Goal: Information Seeking & Learning: Understand process/instructions

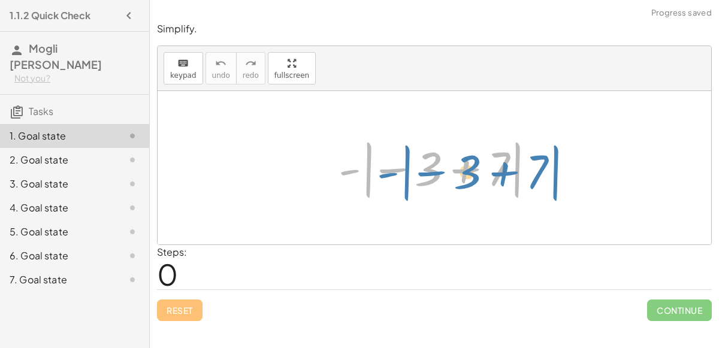
drag, startPoint x: 345, startPoint y: 172, endPoint x: 383, endPoint y: 176, distance: 37.9
click at [383, 176] on div at bounding box center [438, 168] width 213 height 66
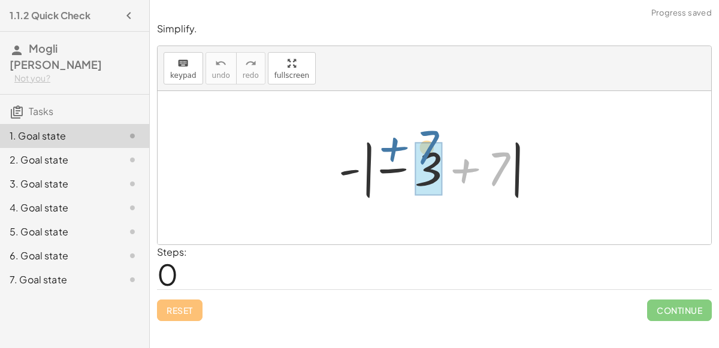
drag, startPoint x: 496, startPoint y: 166, endPoint x: 420, endPoint y: 152, distance: 77.4
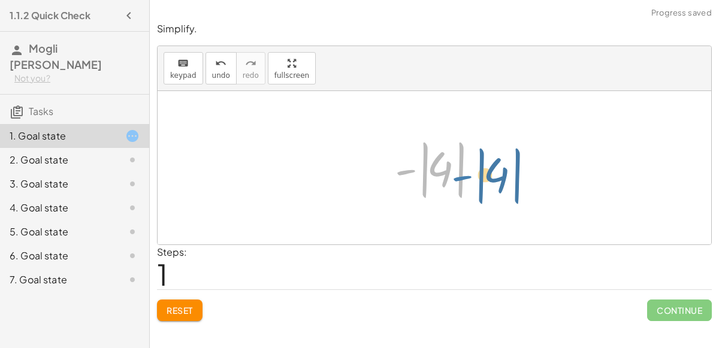
drag, startPoint x: 412, startPoint y: 168, endPoint x: 395, endPoint y: 169, distance: 16.8
click at [395, 169] on div at bounding box center [439, 168] width 101 height 66
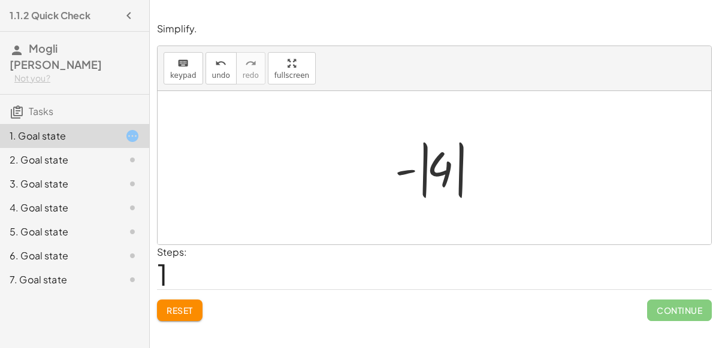
click at [457, 171] on div at bounding box center [439, 168] width 101 height 66
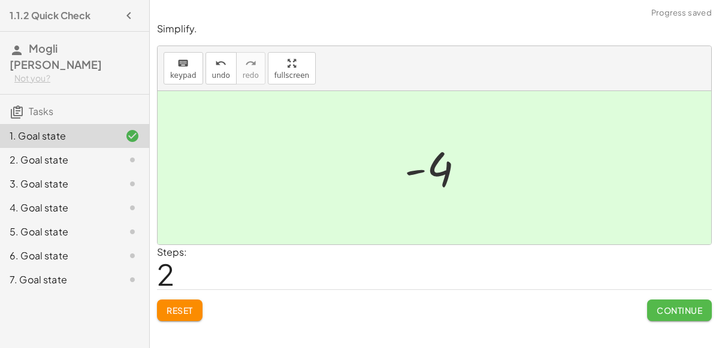
click at [670, 306] on span "Continue" at bounding box center [680, 310] width 46 height 11
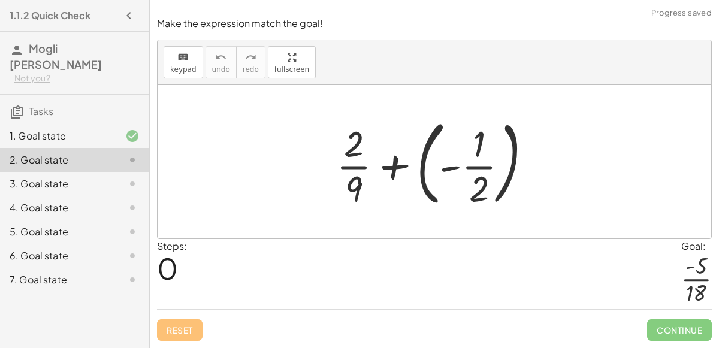
click at [472, 155] on div at bounding box center [438, 161] width 217 height 99
click at [492, 168] on div at bounding box center [438, 161] width 217 height 99
click at [508, 172] on div at bounding box center [438, 161] width 217 height 99
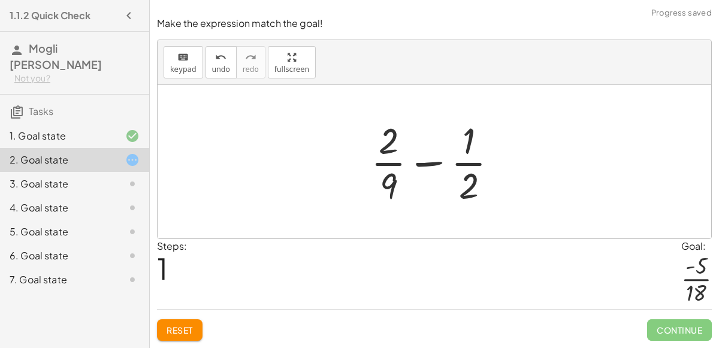
click at [470, 168] on div at bounding box center [439, 162] width 149 height 92
click at [401, 162] on div at bounding box center [439, 162] width 149 height 92
click at [425, 164] on div at bounding box center [439, 162] width 149 height 92
click at [428, 167] on div at bounding box center [439, 162] width 149 height 92
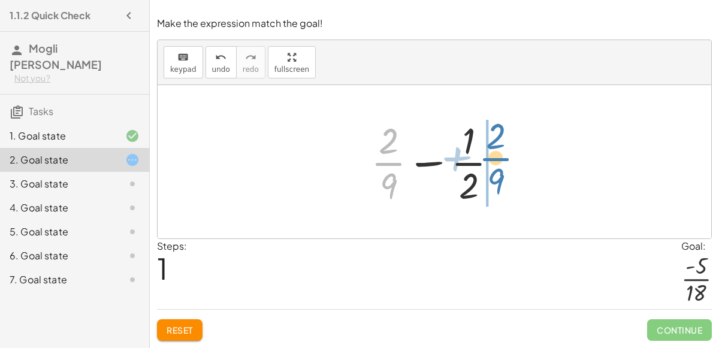
drag, startPoint x: 399, startPoint y: 162, endPoint x: 507, endPoint y: 158, distance: 108.5
click at [507, 158] on div at bounding box center [439, 162] width 149 height 92
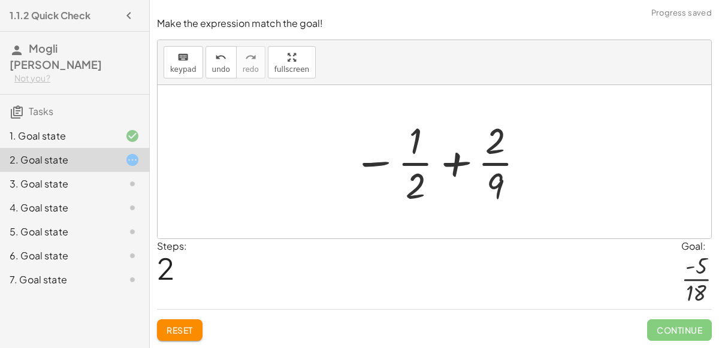
click at [401, 168] on div at bounding box center [439, 162] width 185 height 92
click at [416, 172] on div at bounding box center [439, 162] width 185 height 92
click at [451, 170] on div at bounding box center [439, 162] width 185 height 92
click at [374, 170] on div at bounding box center [439, 162] width 185 height 92
click at [377, 167] on div at bounding box center [439, 162] width 185 height 92
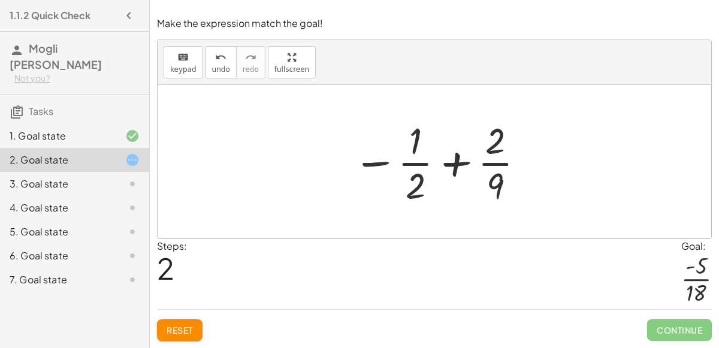
click at [377, 165] on div at bounding box center [439, 162] width 185 height 92
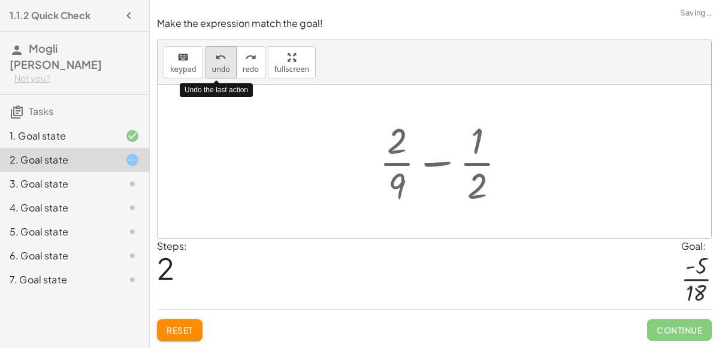
click at [215, 58] on icon "undo" at bounding box center [220, 57] width 11 height 14
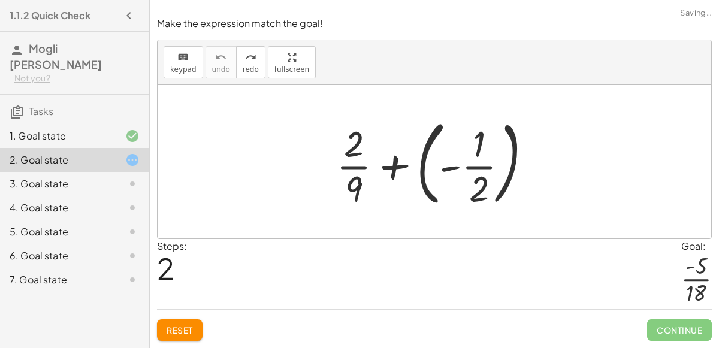
click at [359, 174] on div at bounding box center [438, 161] width 217 height 99
click at [395, 168] on div at bounding box center [438, 161] width 217 height 99
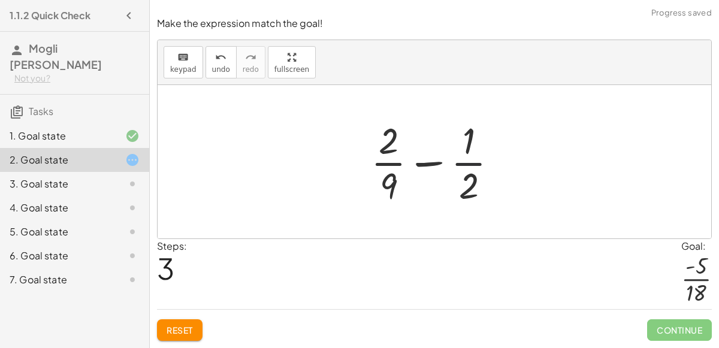
click at [467, 170] on div at bounding box center [439, 162] width 149 height 92
click at [72, 177] on div "3. Goal state" at bounding box center [58, 184] width 96 height 14
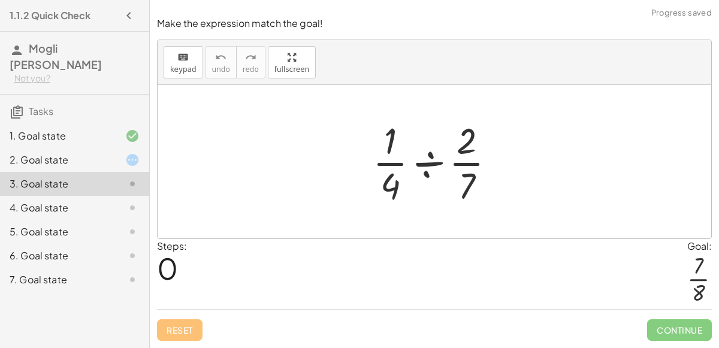
click at [430, 168] on div at bounding box center [439, 162] width 144 height 92
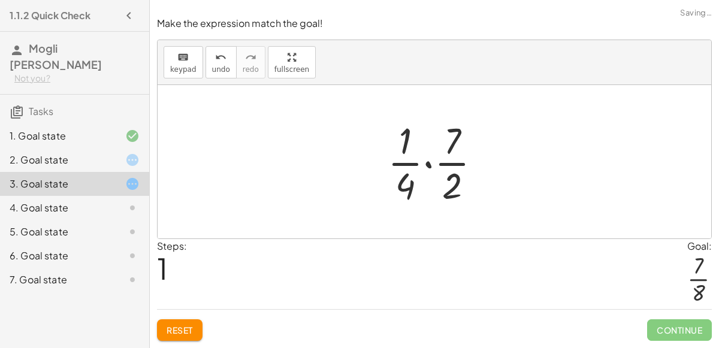
click at [446, 164] on div at bounding box center [439, 162] width 115 height 92
click at [420, 171] on div at bounding box center [439, 162] width 115 height 92
click at [397, 164] on div at bounding box center [439, 162] width 115 height 92
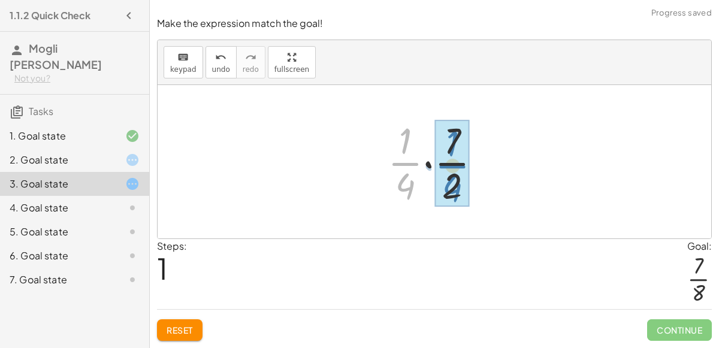
drag, startPoint x: 397, startPoint y: 164, endPoint x: 445, endPoint y: 166, distance: 47.4
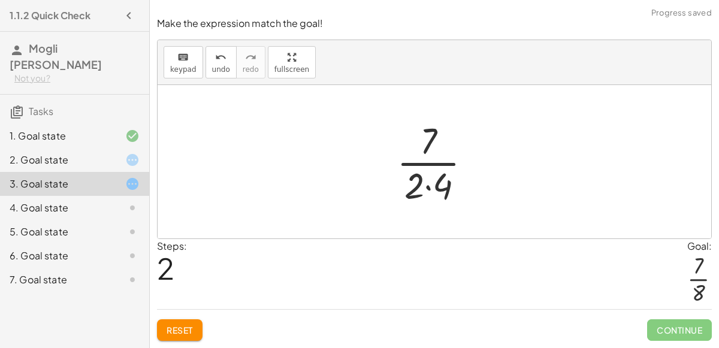
click at [445, 166] on div at bounding box center [439, 162] width 96 height 92
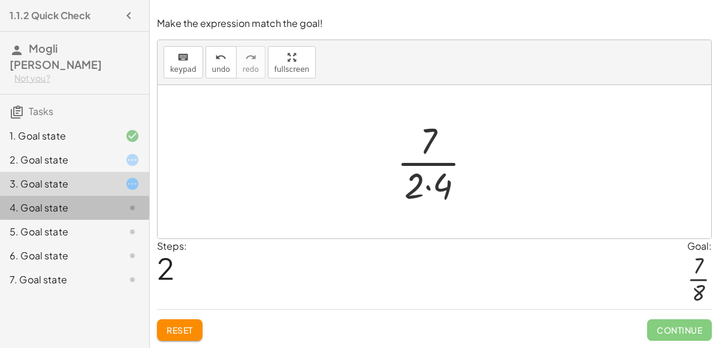
click at [71, 201] on div "4. Goal state" at bounding box center [58, 208] width 96 height 14
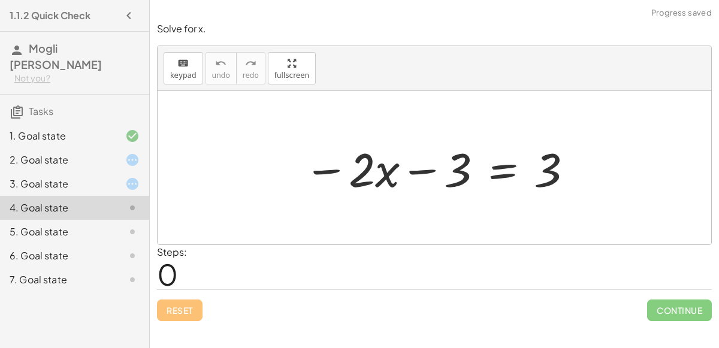
click at [385, 172] on div at bounding box center [439, 168] width 282 height 62
click at [450, 170] on div at bounding box center [439, 168] width 282 height 62
drag, startPoint x: 365, startPoint y: 175, endPoint x: 401, endPoint y: 179, distance: 35.5
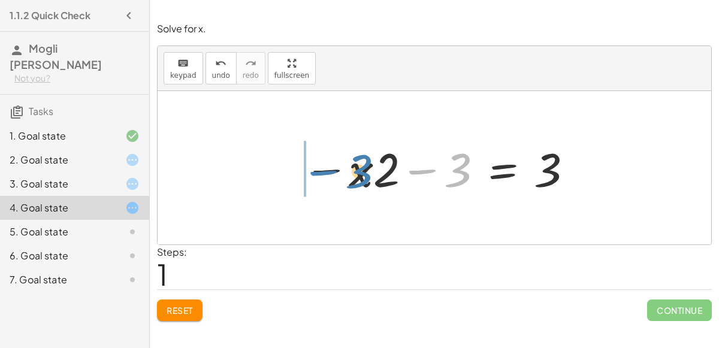
drag, startPoint x: 448, startPoint y: 168, endPoint x: 349, endPoint y: 170, distance: 98.3
click at [349, 170] on div at bounding box center [439, 168] width 282 height 62
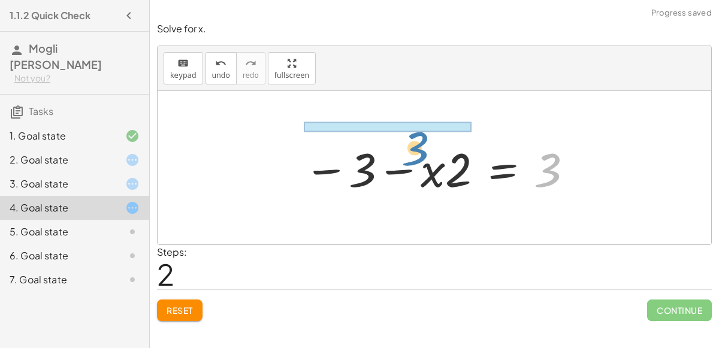
drag, startPoint x: 560, startPoint y: 163, endPoint x: 396, endPoint y: 130, distance: 167.4
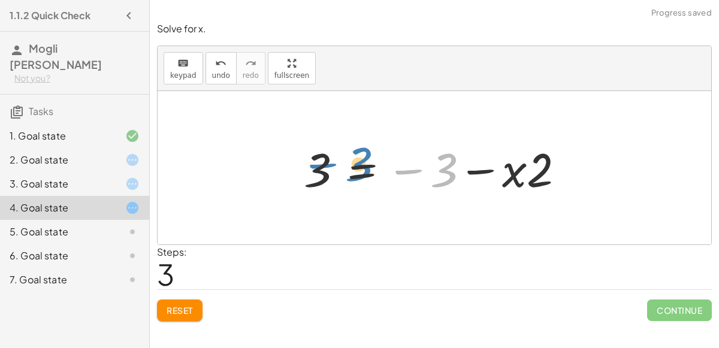
drag, startPoint x: 452, startPoint y: 170, endPoint x: 367, endPoint y: 164, distance: 85.8
click at [367, 164] on div at bounding box center [439, 168] width 282 height 62
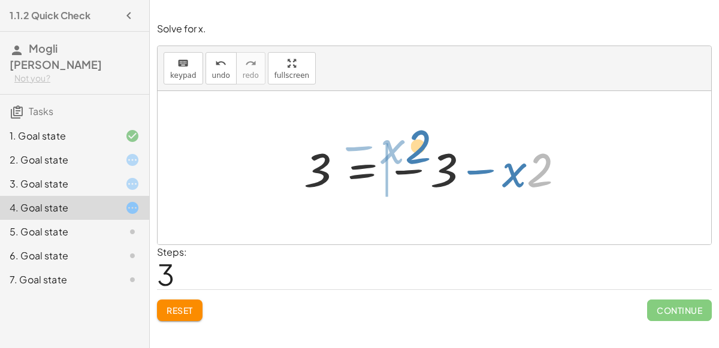
drag, startPoint x: 542, startPoint y: 177, endPoint x: 419, endPoint y: 156, distance: 124.7
click at [419, 156] on div at bounding box center [439, 168] width 282 height 62
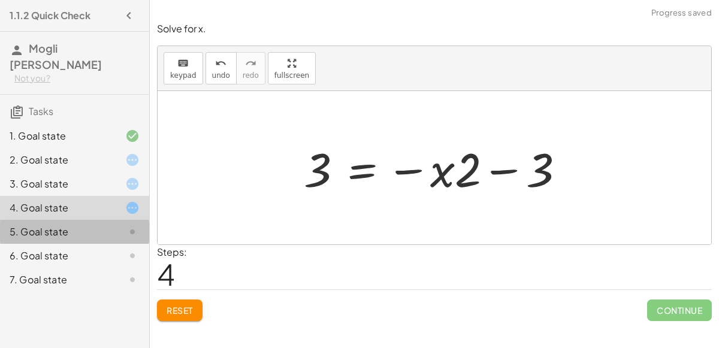
click at [96, 225] on div "5. Goal state" at bounding box center [58, 232] width 96 height 14
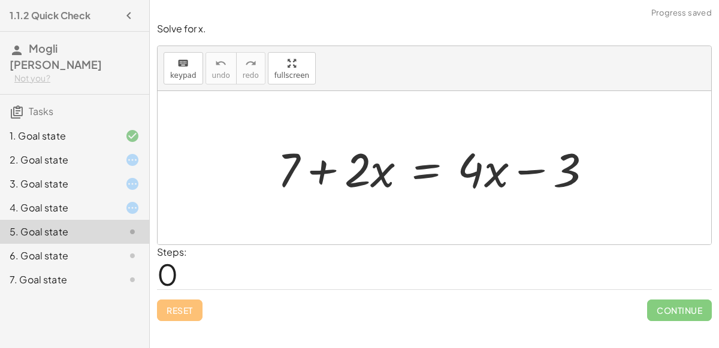
click at [306, 170] on div at bounding box center [439, 168] width 336 height 62
click at [318, 173] on div at bounding box center [439, 168] width 336 height 62
click at [488, 156] on div at bounding box center [439, 168] width 336 height 62
click at [519, 170] on div at bounding box center [439, 168] width 336 height 62
drag, startPoint x: 543, startPoint y: 177, endPoint x: 477, endPoint y: 170, distance: 66.3
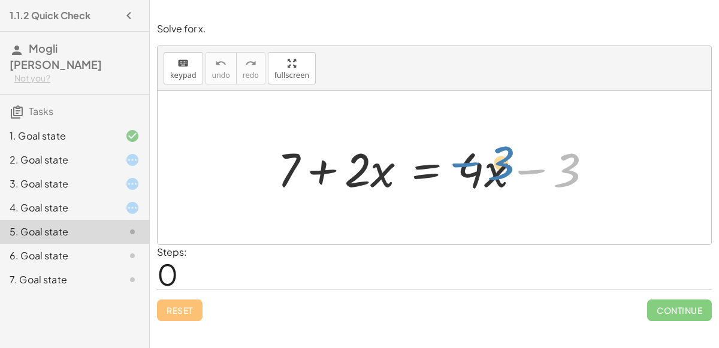
click at [477, 170] on div at bounding box center [439, 168] width 336 height 62
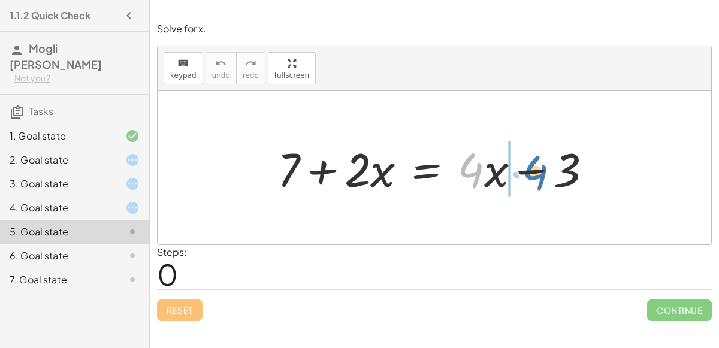
drag, startPoint x: 479, startPoint y: 174, endPoint x: 539, endPoint y: 177, distance: 60.0
click at [539, 177] on div at bounding box center [439, 168] width 336 height 62
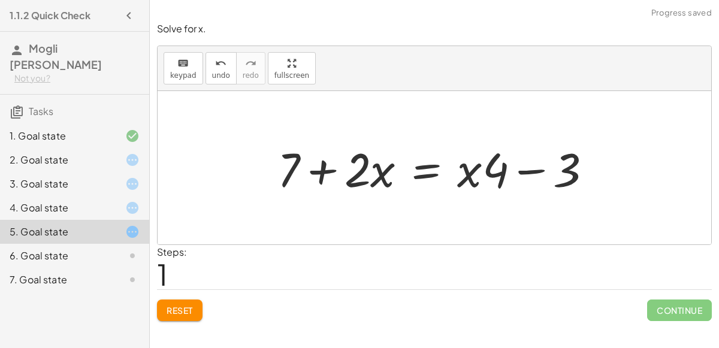
click at [469, 172] on div at bounding box center [439, 168] width 336 height 62
click at [492, 171] on div at bounding box center [439, 168] width 336 height 62
click at [122, 249] on div at bounding box center [123, 256] width 34 height 14
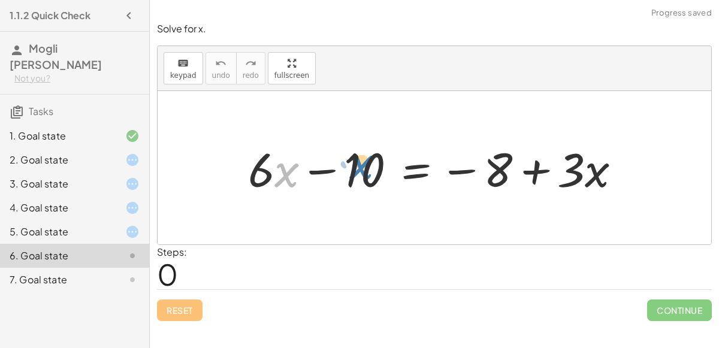
drag, startPoint x: 286, startPoint y: 180, endPoint x: 361, endPoint y: 172, distance: 75.3
click at [361, 172] on div at bounding box center [439, 168] width 394 height 62
drag, startPoint x: 276, startPoint y: 177, endPoint x: 387, endPoint y: 174, distance: 111.5
click at [387, 174] on div at bounding box center [439, 168] width 394 height 62
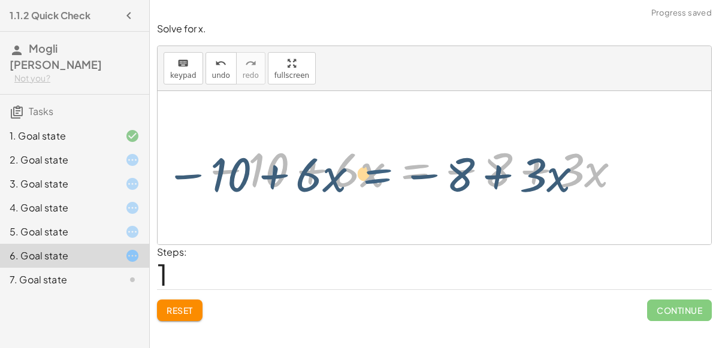
drag, startPoint x: 409, startPoint y: 171, endPoint x: 371, endPoint y: 176, distance: 38.1
click at [371, 176] on div at bounding box center [412, 168] width 431 height 62
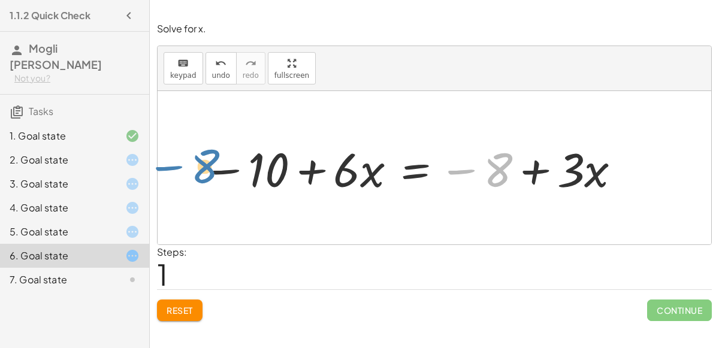
drag, startPoint x: 498, startPoint y: 167, endPoint x: 205, endPoint y: 162, distance: 293.0
click at [205, 162] on div at bounding box center [412, 168] width 431 height 62
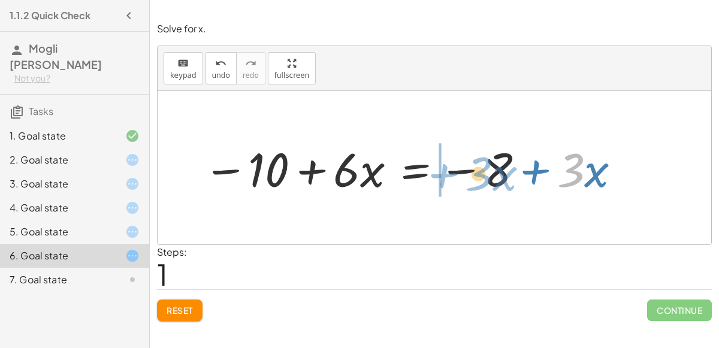
drag, startPoint x: 569, startPoint y: 169, endPoint x: 477, endPoint y: 173, distance: 92.3
click at [477, 173] on div at bounding box center [412, 168] width 431 height 62
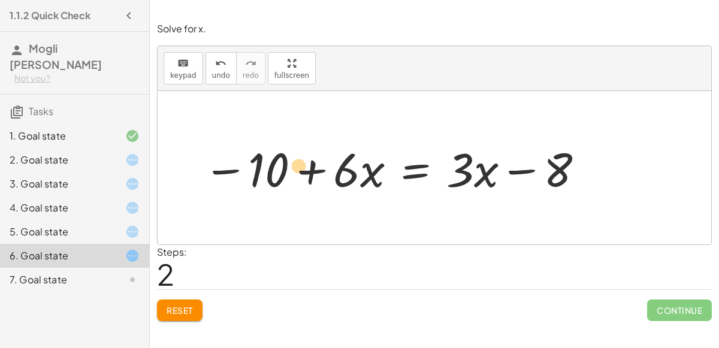
drag, startPoint x: 552, startPoint y: 174, endPoint x: 292, endPoint y: 170, distance: 259.4
click at [292, 170] on div at bounding box center [394, 168] width 394 height 62
click at [107, 273] on div at bounding box center [123, 280] width 34 height 14
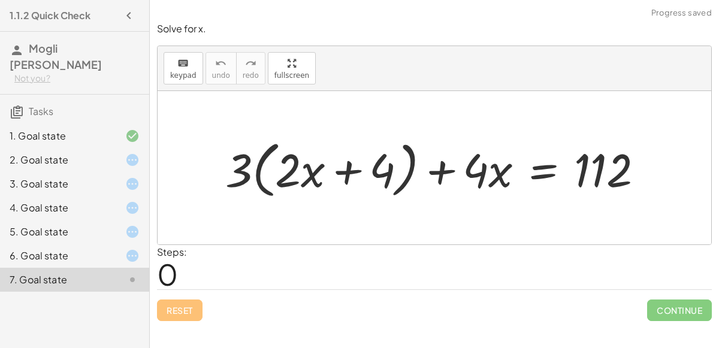
click at [277, 162] on div at bounding box center [439, 168] width 440 height 68
click at [292, 169] on div at bounding box center [439, 168] width 440 height 68
click at [344, 170] on div at bounding box center [439, 168] width 440 height 68
click at [409, 159] on div at bounding box center [439, 168] width 440 height 68
click at [410, 159] on div at bounding box center [439, 168] width 440 height 68
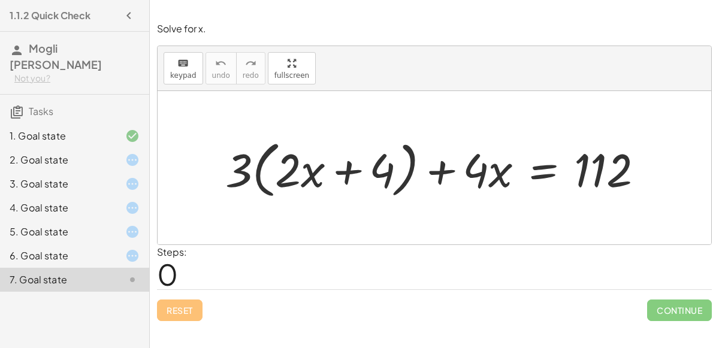
click at [413, 157] on div at bounding box center [439, 168] width 440 height 68
click at [413, 158] on div at bounding box center [439, 168] width 440 height 68
drag, startPoint x: 282, startPoint y: 171, endPoint x: 284, endPoint y: 179, distance: 7.6
click at [284, 179] on div at bounding box center [439, 168] width 440 height 68
click at [350, 174] on div at bounding box center [439, 168] width 440 height 68
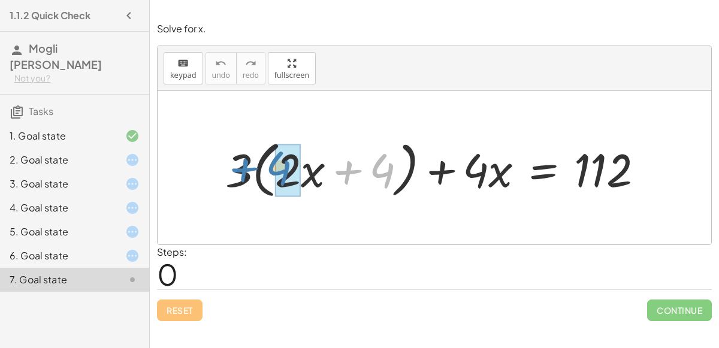
drag, startPoint x: 374, startPoint y: 174, endPoint x: 271, endPoint y: 171, distance: 102.5
click at [271, 171] on div at bounding box center [439, 168] width 440 height 68
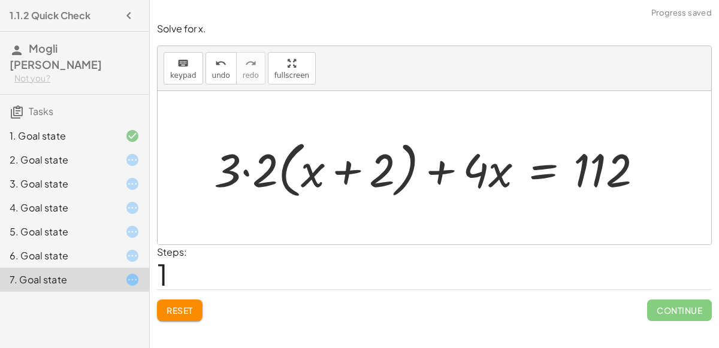
click at [233, 172] on div at bounding box center [433, 168] width 451 height 68
click at [245, 173] on div at bounding box center [433, 168] width 451 height 68
click at [410, 169] on div at bounding box center [452, 168] width 413 height 68
click at [461, 171] on div at bounding box center [452, 168] width 413 height 68
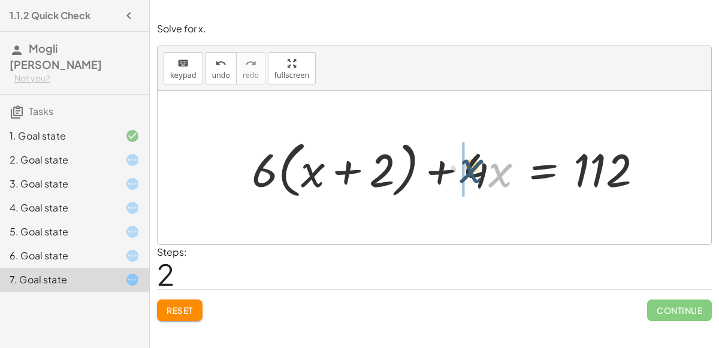
drag, startPoint x: 495, startPoint y: 171, endPoint x: 461, endPoint y: 168, distance: 33.6
click at [461, 168] on div at bounding box center [452, 168] width 413 height 68
click at [481, 162] on div at bounding box center [452, 168] width 413 height 68
click at [411, 159] on div at bounding box center [452, 168] width 413 height 68
click at [381, 164] on div at bounding box center [452, 168] width 413 height 68
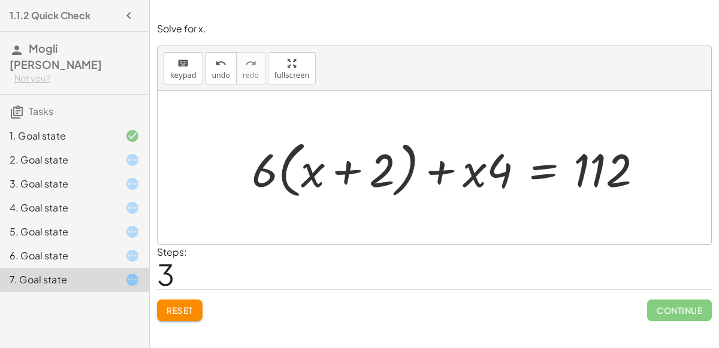
click at [309, 160] on div at bounding box center [452, 168] width 413 height 68
click at [324, 173] on div at bounding box center [452, 168] width 413 height 68
click at [483, 157] on div at bounding box center [452, 168] width 413 height 68
drag, startPoint x: 473, startPoint y: 168, endPoint x: 501, endPoint y: 171, distance: 27.7
click at [501, 171] on div at bounding box center [452, 168] width 413 height 68
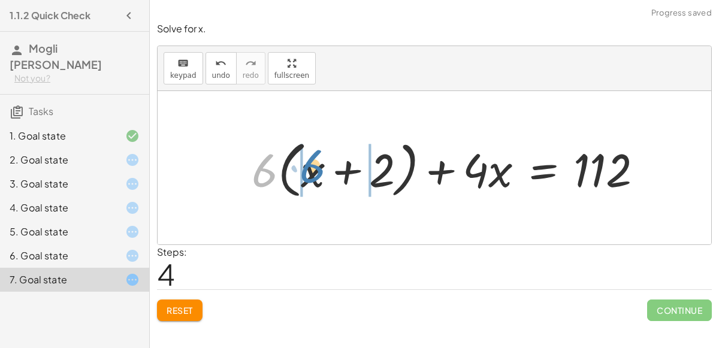
drag, startPoint x: 259, startPoint y: 171, endPoint x: 309, endPoint y: 167, distance: 49.3
click at [309, 167] on div at bounding box center [452, 168] width 413 height 68
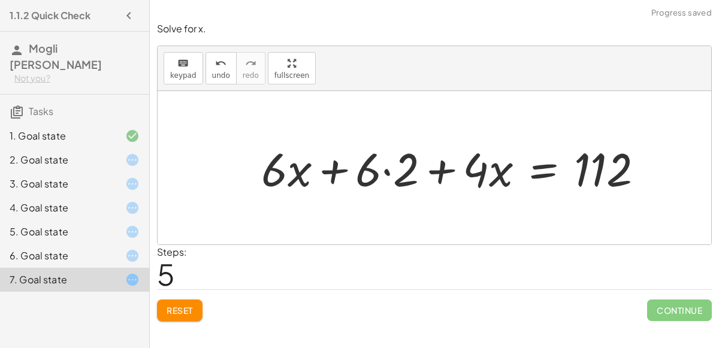
click at [367, 165] on div at bounding box center [457, 167] width 404 height 61
click at [309, 165] on div at bounding box center [457, 167] width 404 height 61
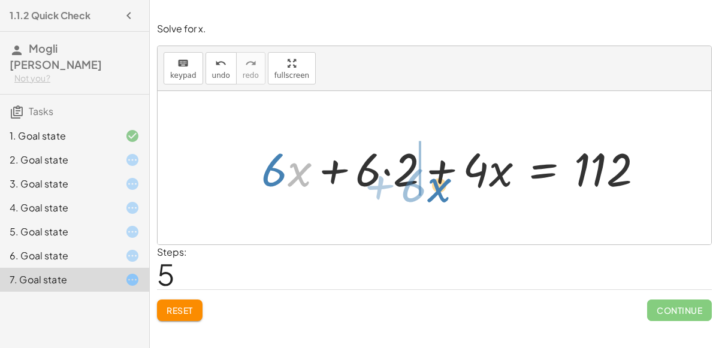
drag, startPoint x: 298, startPoint y: 171, endPoint x: 438, endPoint y: 186, distance: 141.0
click at [438, 186] on div at bounding box center [457, 167] width 404 height 61
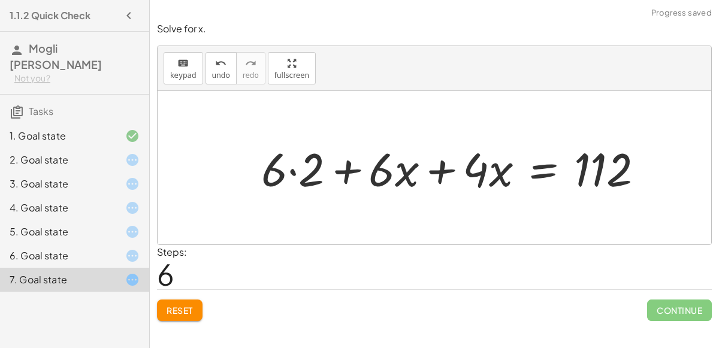
click at [504, 174] on div at bounding box center [457, 167] width 404 height 61
drag, startPoint x: 499, startPoint y: 174, endPoint x: 462, endPoint y: 182, distance: 37.2
click at [445, 174] on div at bounding box center [457, 167] width 404 height 61
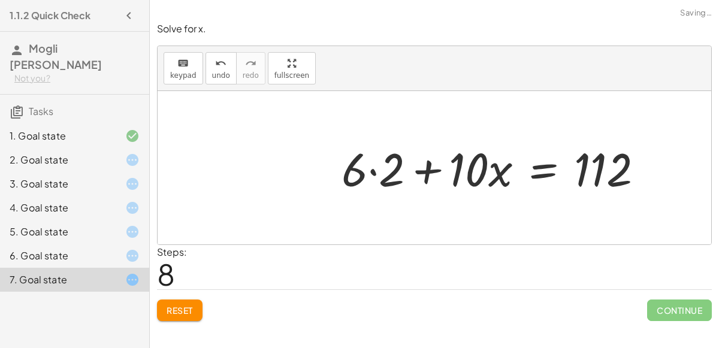
click at [500, 172] on div at bounding box center [497, 167] width 324 height 61
drag, startPoint x: 500, startPoint y: 172, endPoint x: 445, endPoint y: 166, distance: 55.4
click at [445, 166] on div at bounding box center [497, 167] width 324 height 61
click at [509, 168] on div at bounding box center [497, 167] width 324 height 61
click at [424, 171] on div at bounding box center [497, 167] width 324 height 61
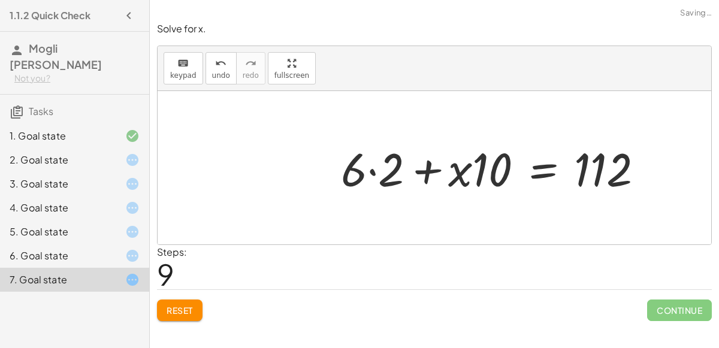
click at [380, 171] on div at bounding box center [497, 167] width 324 height 61
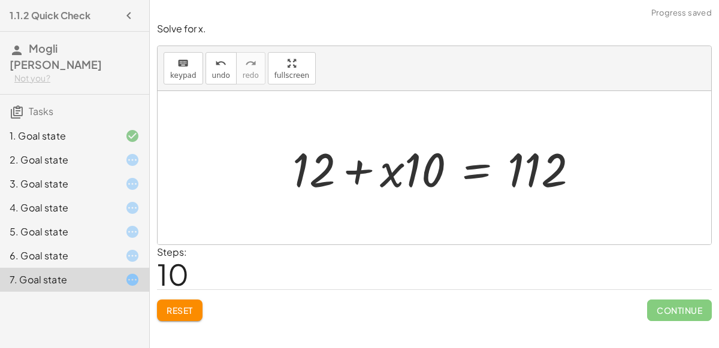
click at [410, 170] on div at bounding box center [439, 168] width 307 height 62
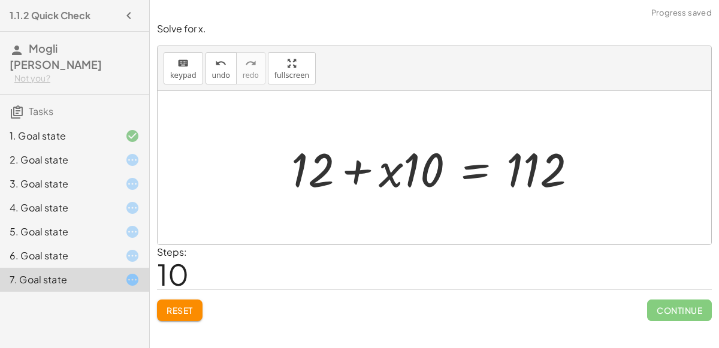
click at [413, 170] on div at bounding box center [438, 168] width 307 height 62
click at [376, 180] on div at bounding box center [438, 168] width 307 height 62
click at [392, 168] on div at bounding box center [438, 168] width 307 height 62
drag, startPoint x: 392, startPoint y: 168, endPoint x: 443, endPoint y: 171, distance: 50.4
click at [443, 171] on div at bounding box center [438, 168] width 307 height 62
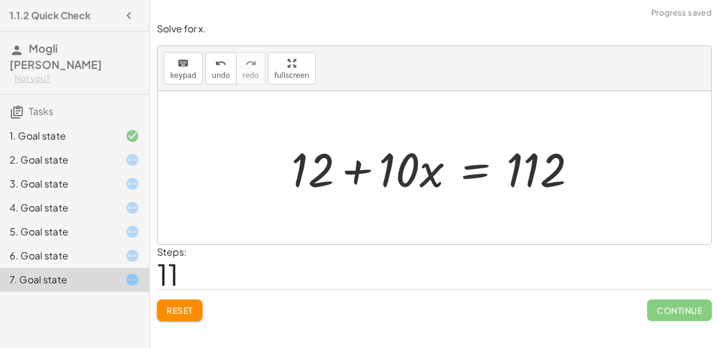
click at [436, 175] on div at bounding box center [438, 168] width 307 height 62
click at [515, 175] on div at bounding box center [438, 168] width 307 height 62
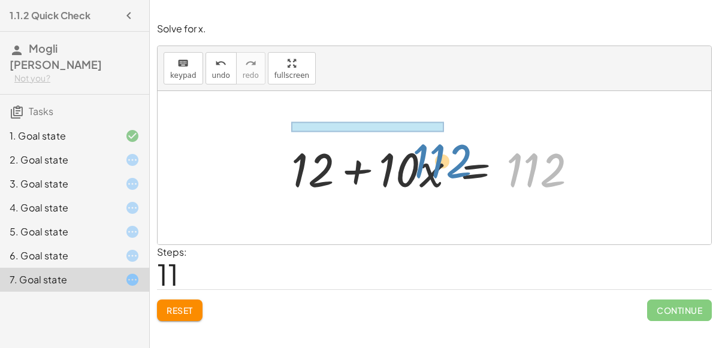
drag, startPoint x: 524, startPoint y: 174, endPoint x: 425, endPoint y: 166, distance: 99.8
click at [425, 166] on div at bounding box center [438, 168] width 307 height 62
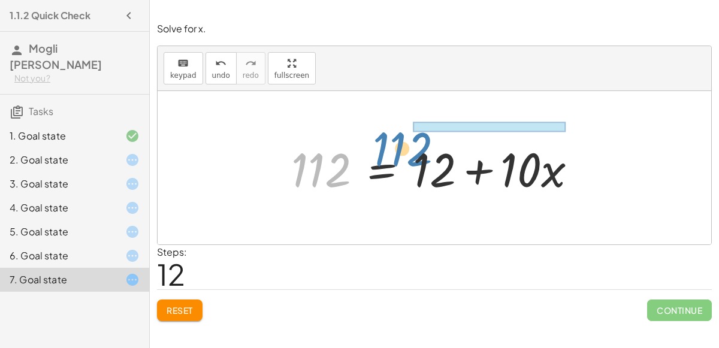
drag, startPoint x: 327, startPoint y: 170, endPoint x: 410, endPoint y: 149, distance: 85.7
click at [410, 149] on div at bounding box center [438, 168] width 307 height 62
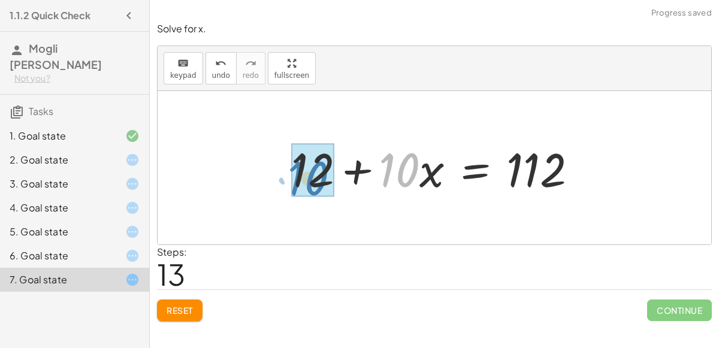
drag, startPoint x: 409, startPoint y: 171, endPoint x: 318, endPoint y: 179, distance: 90.8
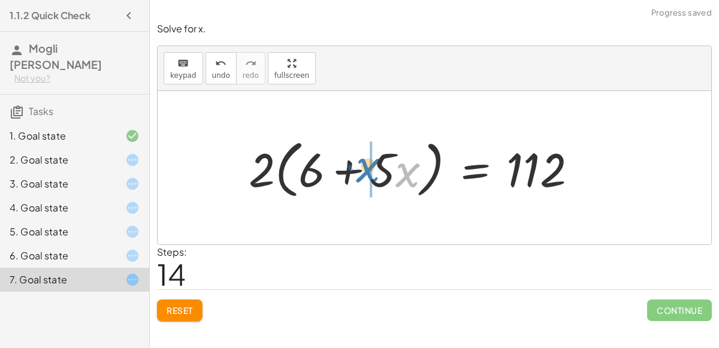
drag, startPoint x: 406, startPoint y: 173, endPoint x: 367, endPoint y: 168, distance: 39.2
click at [367, 168] on div at bounding box center [418, 168] width 350 height 69
click at [292, 172] on div at bounding box center [418, 168] width 350 height 69
click at [272, 174] on div at bounding box center [418, 168] width 350 height 69
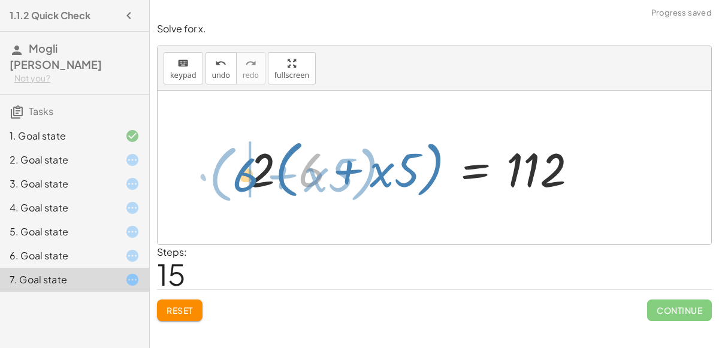
drag, startPoint x: 309, startPoint y: 170, endPoint x: 244, endPoint y: 174, distance: 64.8
click at [244, 174] on div at bounding box center [418, 168] width 350 height 69
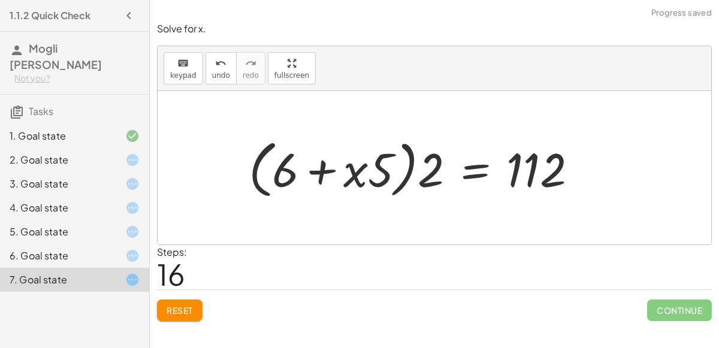
click at [417, 176] on div at bounding box center [418, 168] width 350 height 69
click at [394, 178] on div at bounding box center [418, 168] width 350 height 69
drag, startPoint x: 433, startPoint y: 186, endPoint x: 384, endPoint y: 187, distance: 48.5
click at [384, 187] on div at bounding box center [418, 168] width 350 height 69
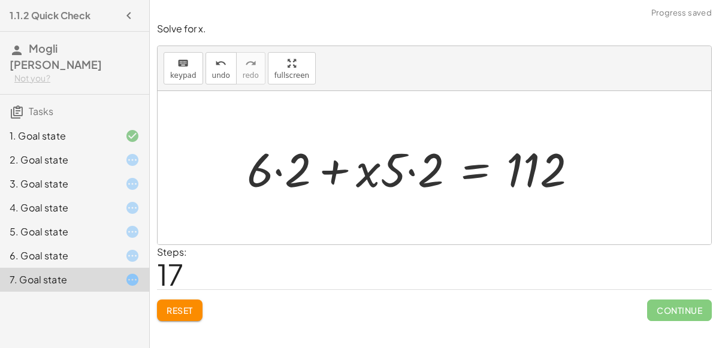
click at [307, 171] on div at bounding box center [417, 168] width 352 height 62
click at [384, 171] on div at bounding box center [427, 168] width 330 height 62
click at [394, 172] on div at bounding box center [427, 168] width 330 height 62
click at [406, 173] on div at bounding box center [427, 168] width 330 height 62
click at [413, 170] on div at bounding box center [427, 168] width 330 height 62
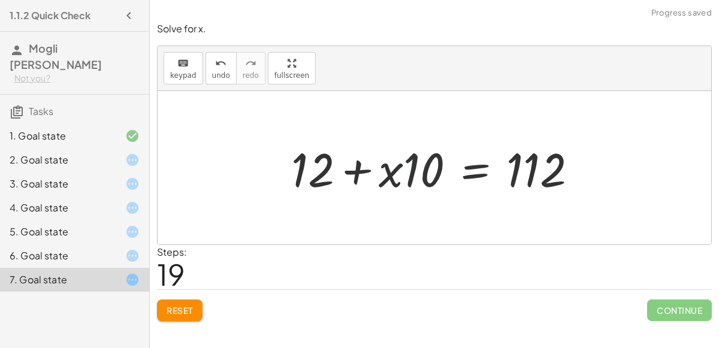
click at [411, 172] on div at bounding box center [438, 168] width 307 height 62
click at [389, 174] on div at bounding box center [438, 168] width 307 height 62
click at [354, 173] on div at bounding box center [438, 168] width 307 height 62
click at [483, 166] on div at bounding box center [438, 168] width 307 height 62
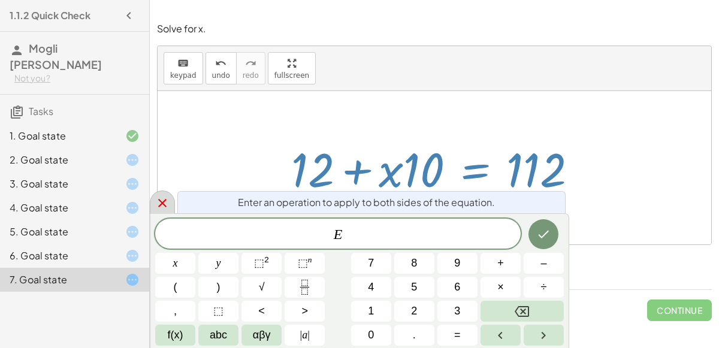
click at [164, 196] on icon at bounding box center [162, 203] width 14 height 14
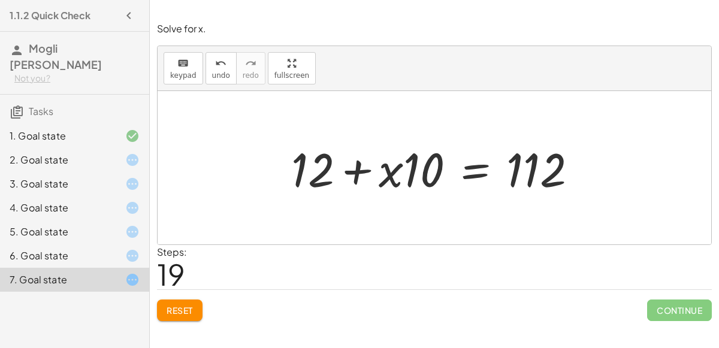
click at [536, 186] on div at bounding box center [438, 168] width 307 height 62
click at [524, 172] on div at bounding box center [438, 168] width 307 height 62
drag, startPoint x: 524, startPoint y: 172, endPoint x: 371, endPoint y: 167, distance: 152.9
click at [371, 167] on div at bounding box center [438, 168] width 307 height 62
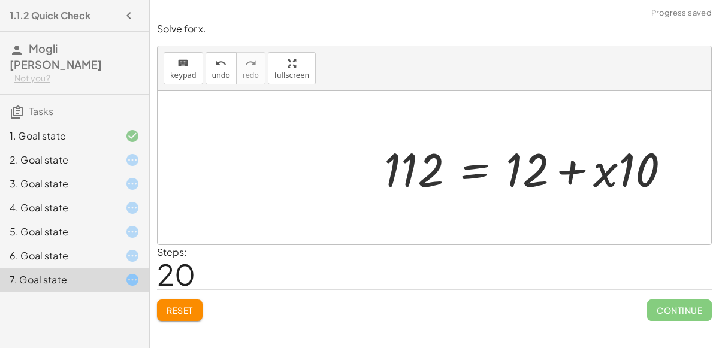
drag, startPoint x: 371, startPoint y: 167, endPoint x: 412, endPoint y: 179, distance: 42.6
click at [412, 179] on div "+ · 3 · ( + · 2 · x + 4 ) + · 4 · x = 112 + · 3 · ( + · 2 · x + · 2 · 2 ) + · 4…" at bounding box center [527, 168] width 322 height 68
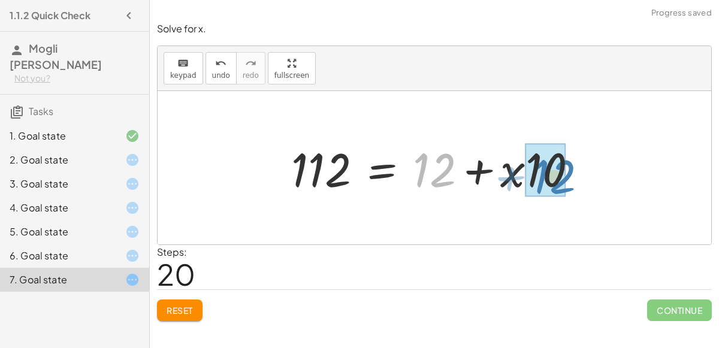
drag, startPoint x: 437, startPoint y: 161, endPoint x: 557, endPoint y: 167, distance: 120.0
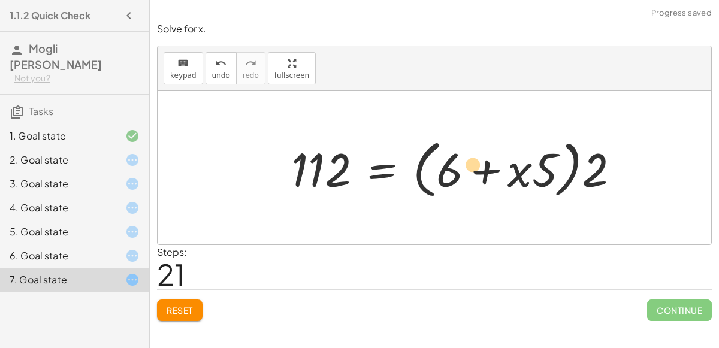
drag, startPoint x: 554, startPoint y: 168, endPoint x: 480, endPoint y: 162, distance: 73.3
click at [480, 162] on div at bounding box center [460, 168] width 350 height 69
drag, startPoint x: 605, startPoint y: 170, endPoint x: 569, endPoint y: 167, distance: 36.7
click at [569, 167] on div at bounding box center [460, 168] width 350 height 69
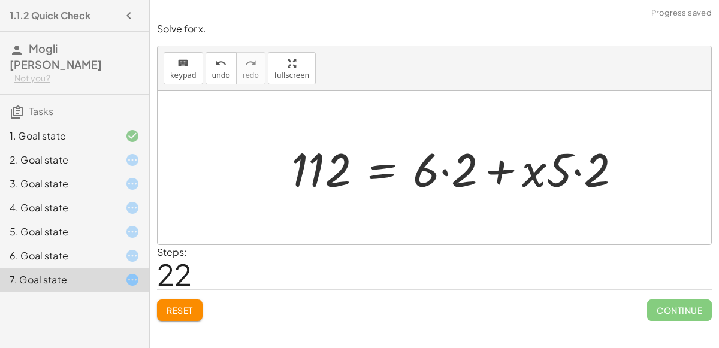
click at [465, 166] on div at bounding box center [461, 168] width 352 height 62
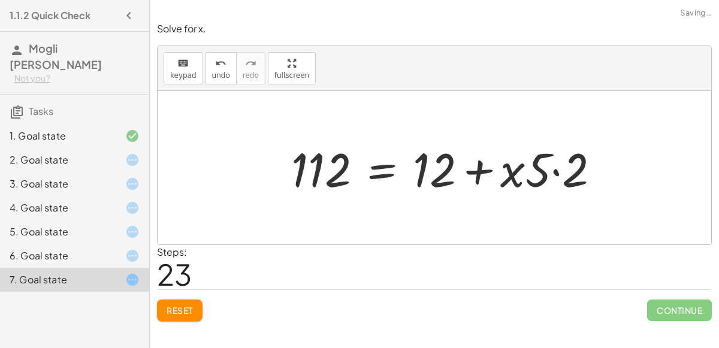
click at [534, 173] on div at bounding box center [450, 168] width 330 height 62
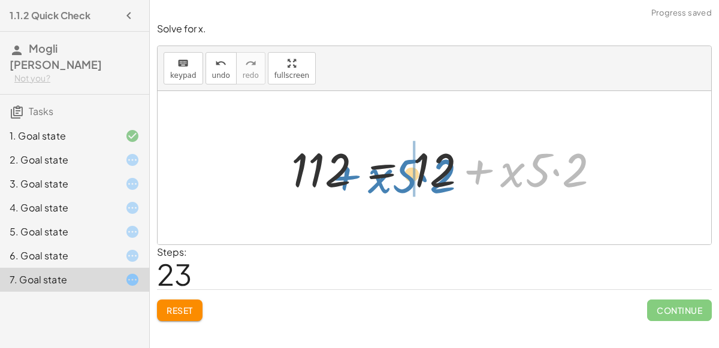
drag, startPoint x: 500, startPoint y: 170, endPoint x: 367, endPoint y: 176, distance: 132.5
click at [367, 176] on div at bounding box center [450, 168] width 330 height 62
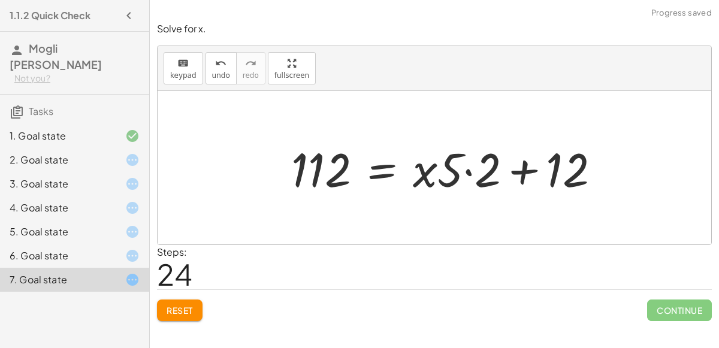
click at [448, 168] on div at bounding box center [450, 168] width 330 height 62
click at [457, 170] on div at bounding box center [450, 168] width 330 height 62
click at [486, 173] on div at bounding box center [450, 168] width 330 height 62
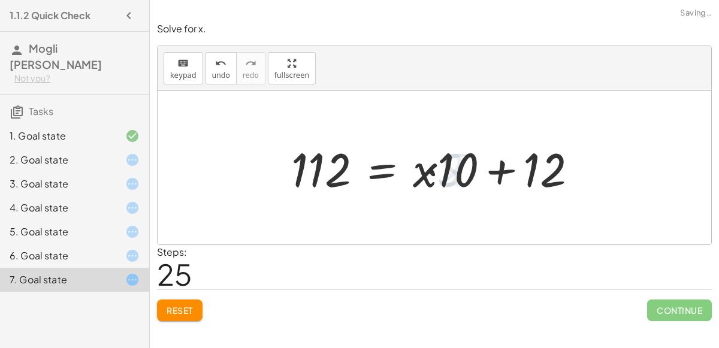
click at [470, 168] on div at bounding box center [438, 168] width 307 height 62
click at [495, 166] on div at bounding box center [438, 168] width 307 height 62
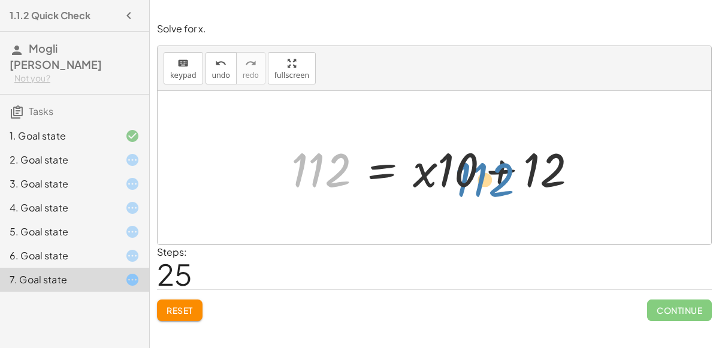
drag, startPoint x: 341, startPoint y: 171, endPoint x: 507, endPoint y: 179, distance: 166.1
click at [507, 179] on div at bounding box center [438, 168] width 307 height 62
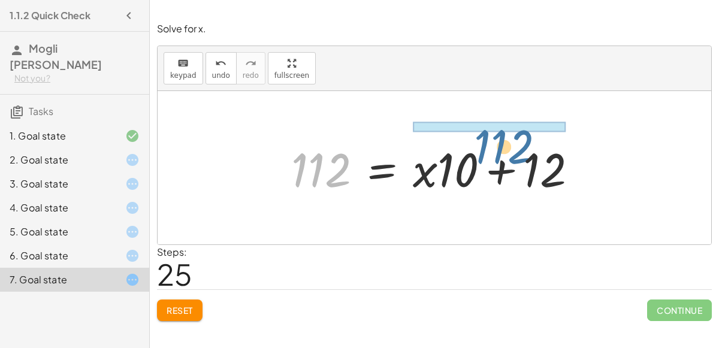
drag, startPoint x: 337, startPoint y: 168, endPoint x: 526, endPoint y: 145, distance: 190.1
click at [526, 145] on div at bounding box center [438, 168] width 307 height 62
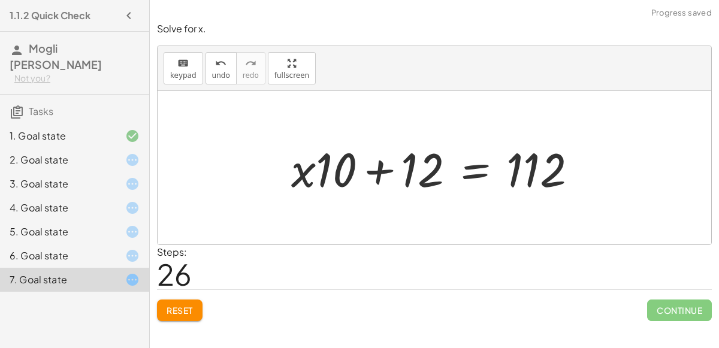
click at [110, 268] on div "5. Goal state" at bounding box center [74, 280] width 149 height 24
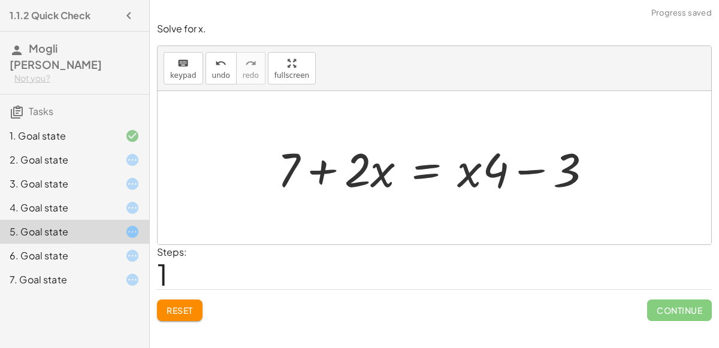
click at [364, 168] on div at bounding box center [439, 168] width 336 height 62
click at [288, 168] on div at bounding box center [439, 168] width 336 height 62
click at [327, 168] on div at bounding box center [439, 168] width 336 height 62
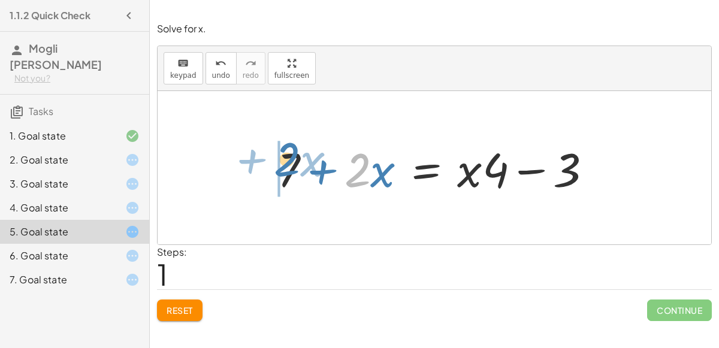
drag, startPoint x: 362, startPoint y: 171, endPoint x: 291, endPoint y: 159, distance: 72.3
click at [291, 159] on div at bounding box center [439, 168] width 336 height 62
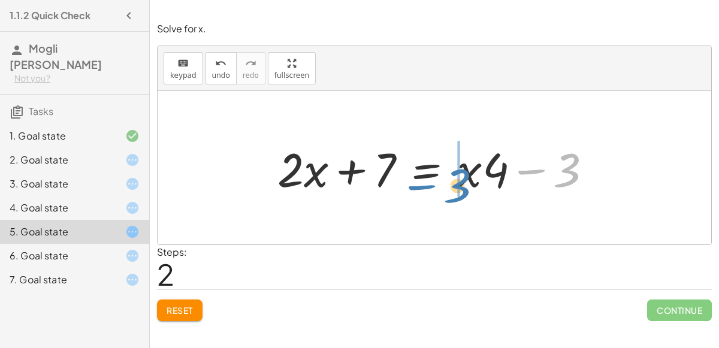
drag, startPoint x: 511, startPoint y: 185, endPoint x: 364, endPoint y: 190, distance: 147.5
click at [364, 190] on div at bounding box center [439, 168] width 336 height 62
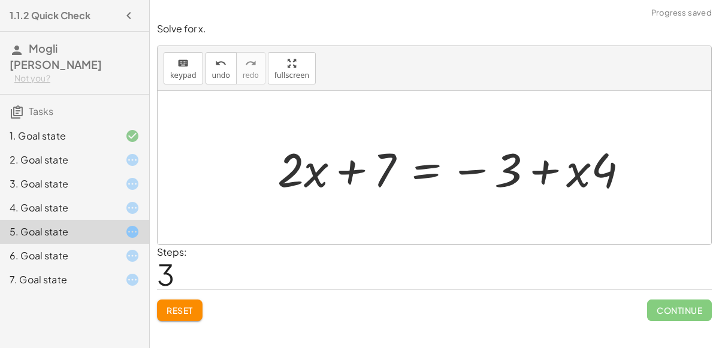
click at [379, 170] on div at bounding box center [457, 168] width 373 height 62
click at [347, 176] on div at bounding box center [457, 168] width 373 height 62
click at [314, 173] on div at bounding box center [457, 168] width 373 height 62
drag, startPoint x: 591, startPoint y: 162, endPoint x: 530, endPoint y: 156, distance: 62.0
click at [530, 156] on div at bounding box center [457, 168] width 373 height 62
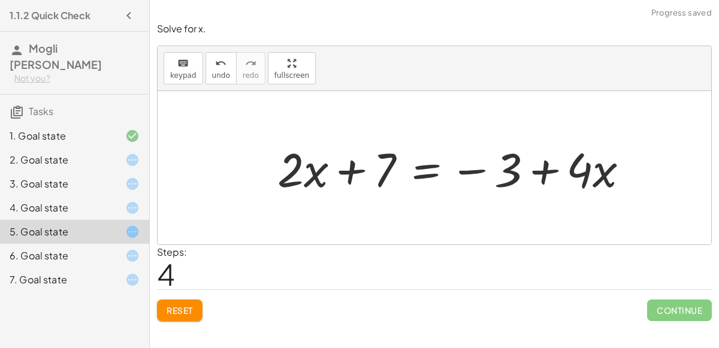
click at [507, 162] on div at bounding box center [457, 168] width 373 height 62
click at [578, 167] on div at bounding box center [457, 168] width 373 height 62
click at [607, 175] on div at bounding box center [457, 168] width 373 height 62
drag, startPoint x: 607, startPoint y: 175, endPoint x: 536, endPoint y: 168, distance: 72.2
click at [536, 168] on div at bounding box center [457, 168] width 373 height 62
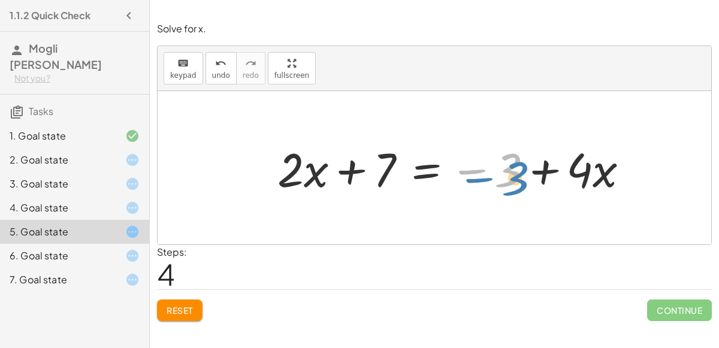
drag, startPoint x: 518, startPoint y: 165, endPoint x: 439, endPoint y: 165, distance: 78.5
click at [439, 165] on div at bounding box center [457, 168] width 373 height 62
click at [316, 167] on div at bounding box center [457, 168] width 373 height 62
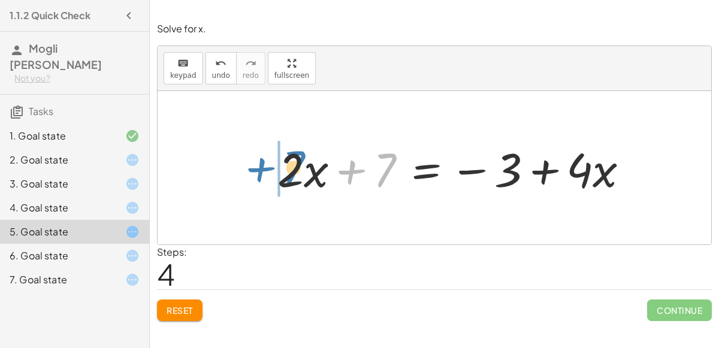
drag, startPoint x: 386, startPoint y: 165, endPoint x: 304, endPoint y: 170, distance: 82.8
click at [304, 170] on div at bounding box center [457, 168] width 373 height 62
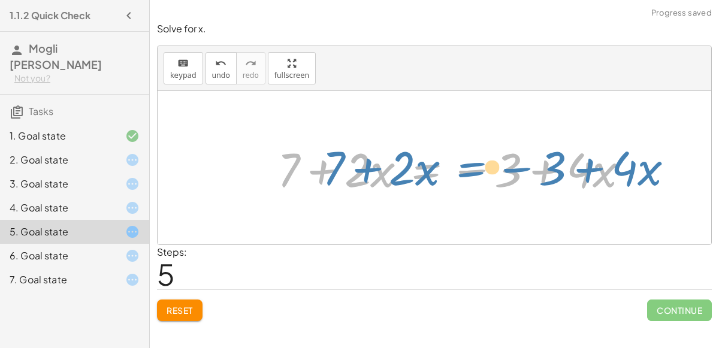
drag, startPoint x: 427, startPoint y: 168, endPoint x: 471, endPoint y: 166, distance: 45.0
click at [471, 166] on div at bounding box center [457, 168] width 373 height 62
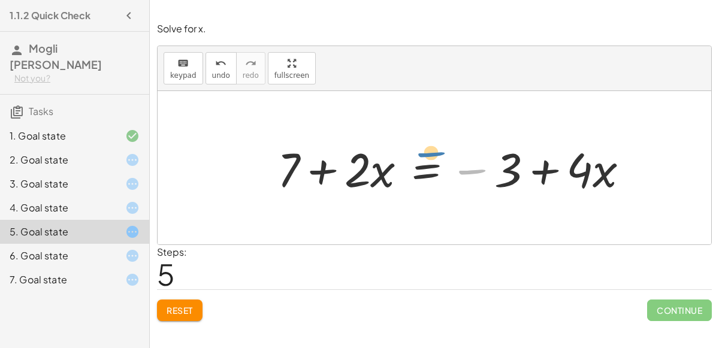
drag, startPoint x: 481, startPoint y: 168, endPoint x: 444, endPoint y: 151, distance: 41.0
click at [444, 151] on div at bounding box center [457, 168] width 373 height 62
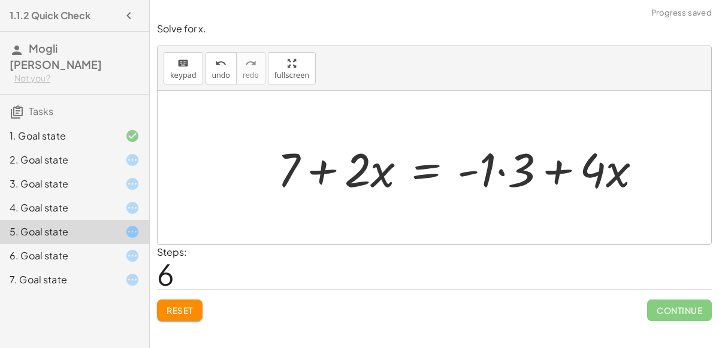
click at [492, 166] on div at bounding box center [464, 168] width 386 height 62
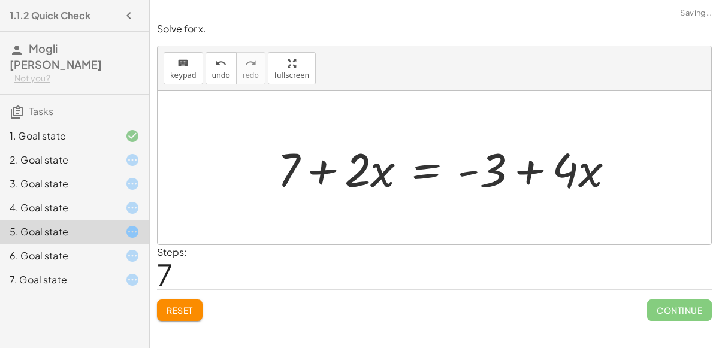
click at [468, 170] on div at bounding box center [450, 168] width 358 height 62
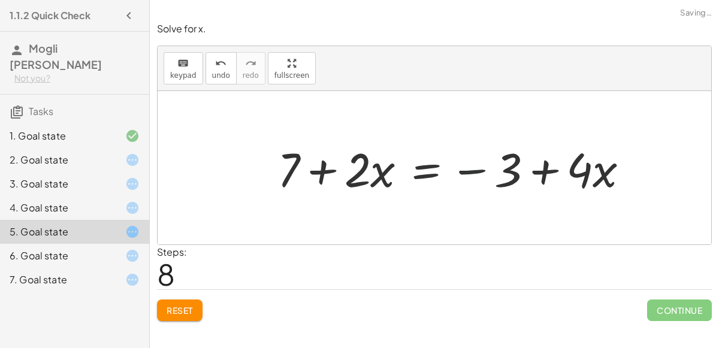
click at [470, 173] on div at bounding box center [457, 168] width 373 height 62
click at [508, 171] on div at bounding box center [457, 168] width 373 height 62
click at [553, 170] on div at bounding box center [457, 168] width 373 height 62
click at [428, 164] on div at bounding box center [457, 168] width 373 height 62
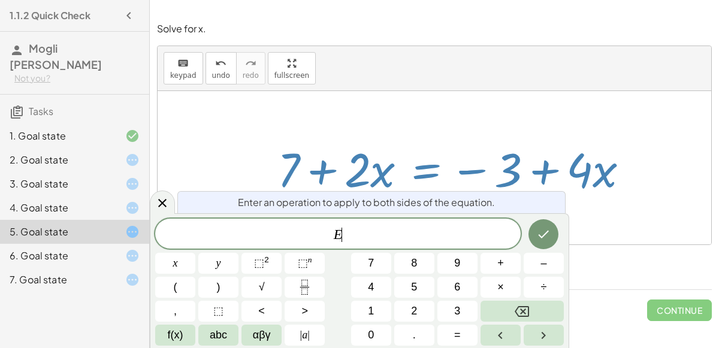
click at [343, 165] on div at bounding box center [457, 168] width 373 height 62
click at [318, 170] on div at bounding box center [457, 168] width 373 height 62
click at [158, 201] on icon at bounding box center [162, 203] width 14 height 14
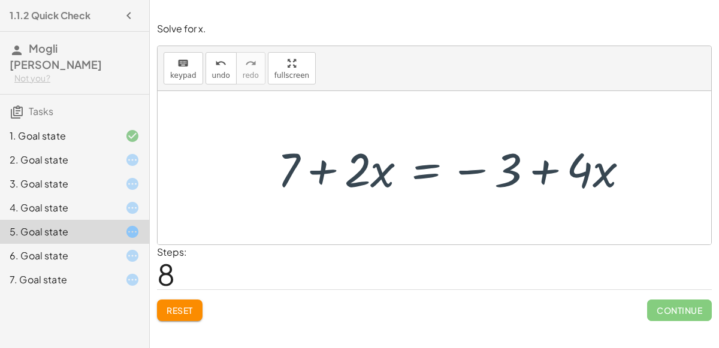
click at [134, 201] on icon at bounding box center [132, 208] width 14 height 14
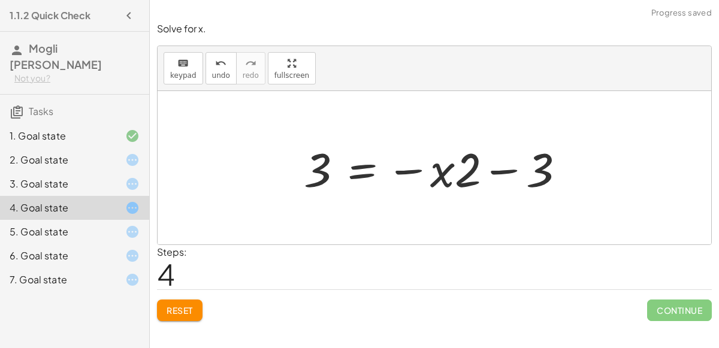
click at [430, 165] on div at bounding box center [439, 168] width 282 height 62
click at [489, 169] on div at bounding box center [439, 168] width 282 height 62
click at [413, 165] on div at bounding box center [439, 168] width 282 height 62
click at [413, 167] on div at bounding box center [439, 168] width 282 height 62
drag, startPoint x: 457, startPoint y: 178, endPoint x: 424, endPoint y: 168, distance: 34.3
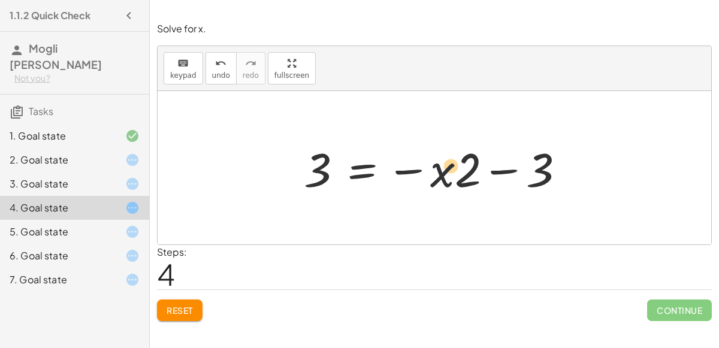
click at [424, 168] on div at bounding box center [439, 168] width 282 height 62
click at [471, 179] on div at bounding box center [439, 168] width 282 height 62
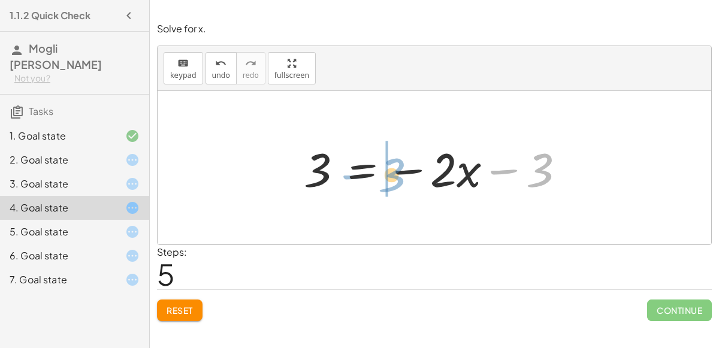
drag, startPoint x: 555, startPoint y: 176, endPoint x: 407, endPoint y: 182, distance: 148.1
click at [407, 182] on div at bounding box center [439, 168] width 282 height 62
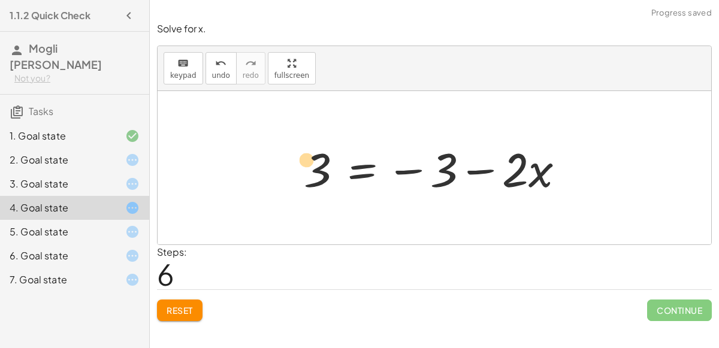
drag, startPoint x: 515, startPoint y: 180, endPoint x: 306, endPoint y: 170, distance: 208.8
click at [306, 170] on div at bounding box center [439, 168] width 282 height 62
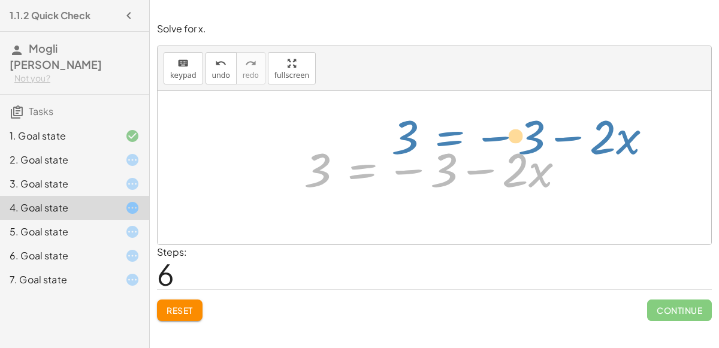
drag, startPoint x: 358, startPoint y: 171, endPoint x: 442, endPoint y: 139, distance: 89.9
click at [442, 139] on div at bounding box center [439, 168] width 282 height 62
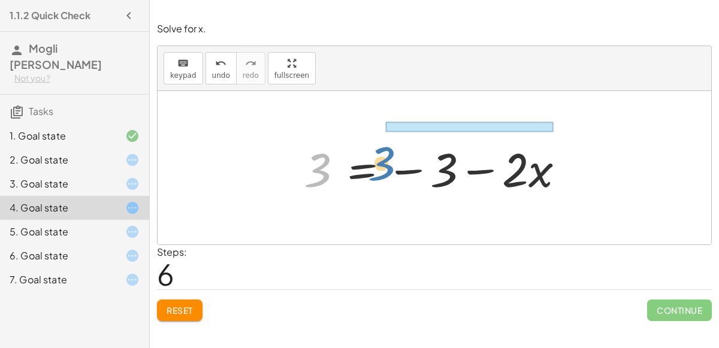
drag, startPoint x: 315, startPoint y: 168, endPoint x: 380, endPoint y: 161, distance: 65.1
click at [380, 161] on div at bounding box center [439, 168] width 282 height 62
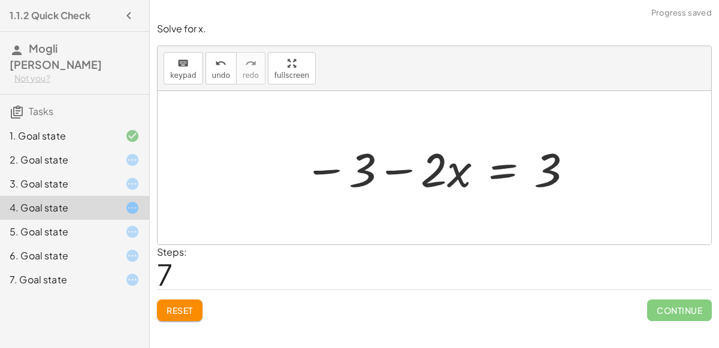
click at [384, 162] on div at bounding box center [439, 168] width 282 height 62
click at [136, 177] on icon at bounding box center [132, 184] width 14 height 14
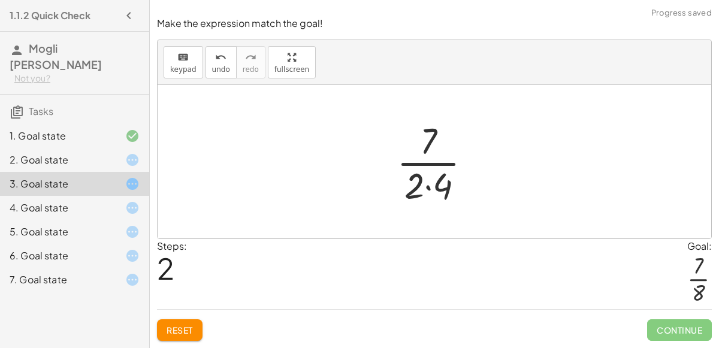
click at [445, 177] on div at bounding box center [439, 162] width 96 height 92
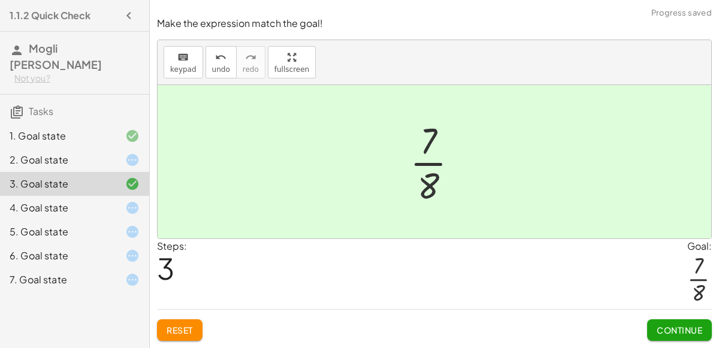
click at [128, 153] on icon at bounding box center [132, 160] width 14 height 14
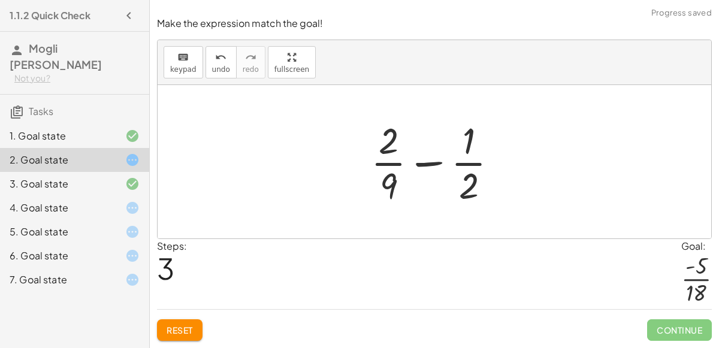
click at [426, 164] on div at bounding box center [439, 162] width 149 height 92
click at [466, 179] on div at bounding box center [439, 162] width 149 height 92
drag, startPoint x: 466, startPoint y: 179, endPoint x: 382, endPoint y: 140, distance: 93.3
click at [382, 140] on div at bounding box center [439, 162] width 149 height 92
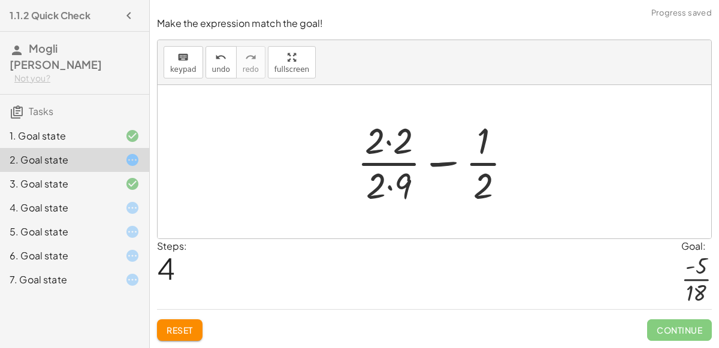
click at [374, 142] on div at bounding box center [439, 162] width 177 height 92
click at [394, 148] on div at bounding box center [439, 162] width 177 height 92
click at [389, 182] on div at bounding box center [439, 162] width 174 height 92
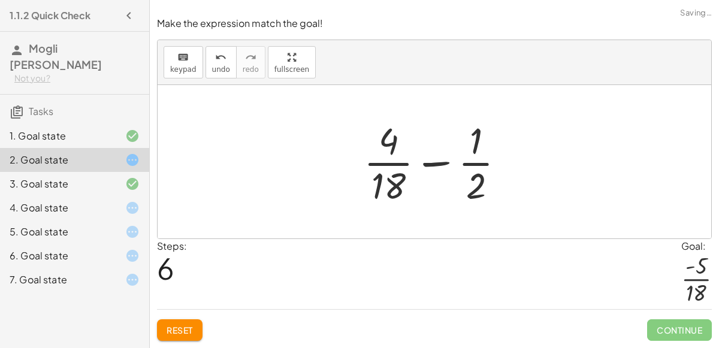
click at [433, 162] on div at bounding box center [439, 162] width 163 height 92
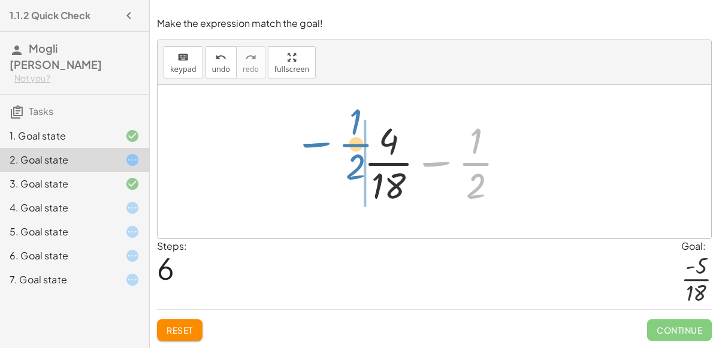
drag, startPoint x: 465, startPoint y: 159, endPoint x: 346, endPoint y: 139, distance: 121.4
click at [346, 139] on div "+ · 2 · 9 + ( - · 1 · 2 ) + · 2 · 9 − · 1 · 2 + · 2 · 2 · 2 · 9 − · 1 · 2 + · 4…" at bounding box center [435, 162] width 178 height 98
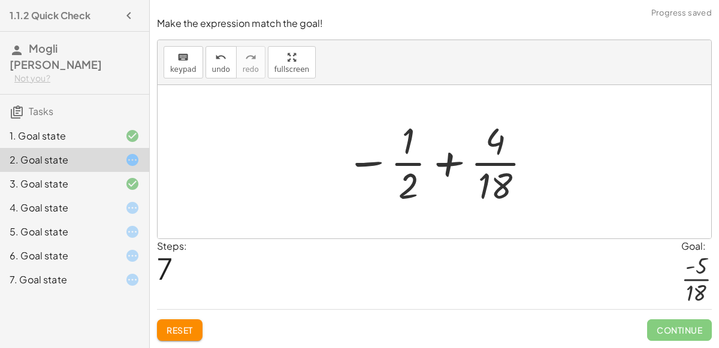
click at [493, 185] on div at bounding box center [439, 162] width 199 height 92
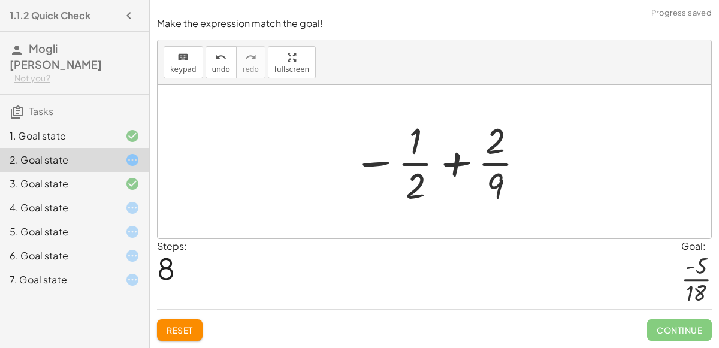
click at [421, 183] on div at bounding box center [439, 162] width 185 height 92
click at [417, 183] on div at bounding box center [439, 162] width 185 height 92
click at [411, 153] on div at bounding box center [439, 162] width 185 height 92
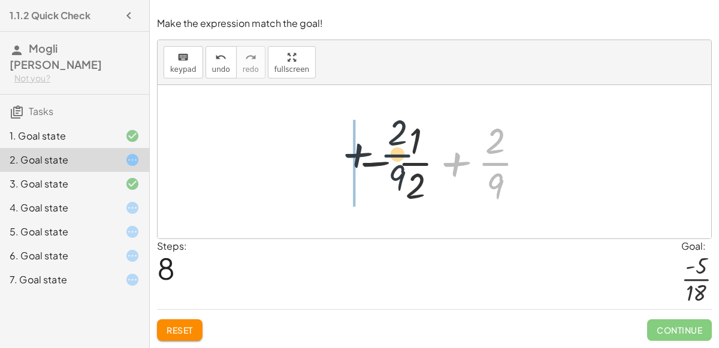
drag, startPoint x: 498, startPoint y: 168, endPoint x: 397, endPoint y: 161, distance: 101.5
click at [397, 161] on div at bounding box center [439, 162] width 185 height 92
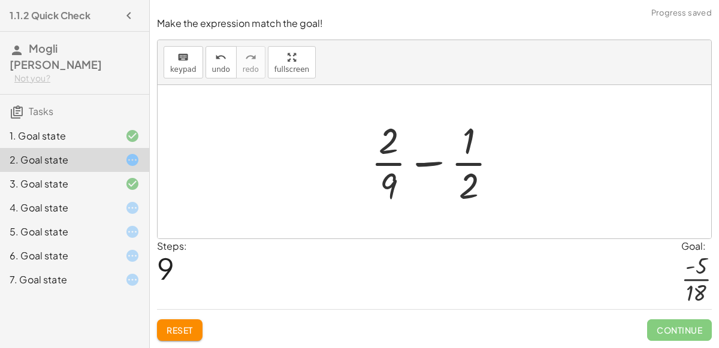
click at [393, 137] on div at bounding box center [439, 162] width 149 height 92
click at [387, 143] on div at bounding box center [439, 162] width 149 height 92
click at [388, 179] on div at bounding box center [439, 162] width 149 height 92
click at [485, 186] on div at bounding box center [439, 162] width 149 height 92
click at [472, 186] on div at bounding box center [439, 162] width 149 height 92
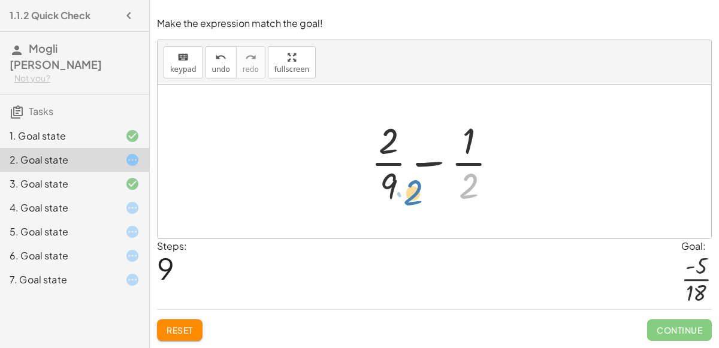
drag, startPoint x: 470, startPoint y: 178, endPoint x: 415, endPoint y: 185, distance: 55.6
click at [415, 185] on div at bounding box center [439, 162] width 149 height 92
drag, startPoint x: 391, startPoint y: 148, endPoint x: 373, endPoint y: 147, distance: 18.0
click at [373, 147] on div at bounding box center [439, 162] width 149 height 92
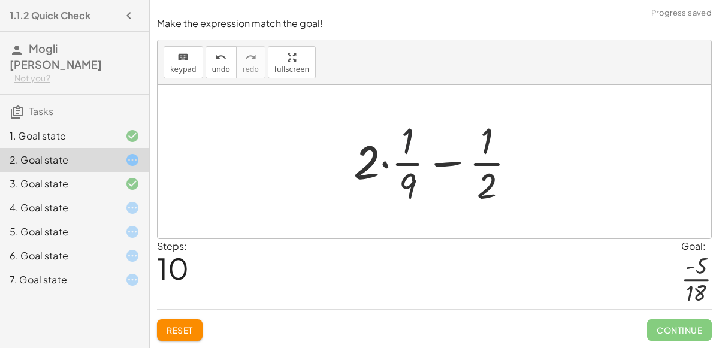
click at [413, 149] on div at bounding box center [439, 162] width 184 height 92
click at [406, 155] on div at bounding box center [439, 162] width 184 height 92
click at [385, 167] on div at bounding box center [439, 162] width 184 height 92
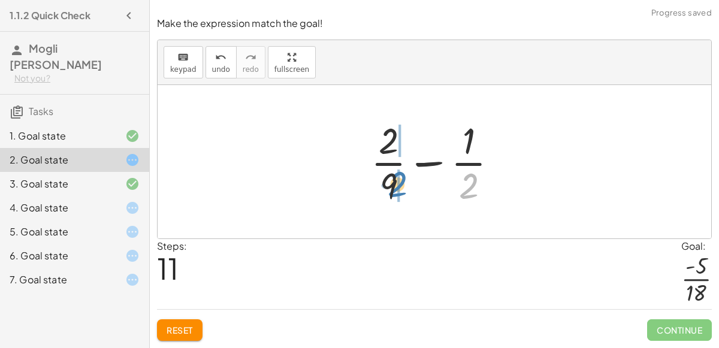
drag, startPoint x: 472, startPoint y: 198, endPoint x: 401, endPoint y: 196, distance: 70.7
click at [401, 196] on div at bounding box center [439, 162] width 149 height 92
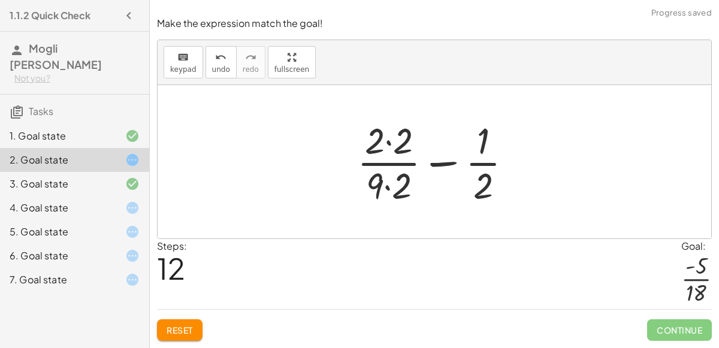
click at [400, 190] on div at bounding box center [439, 162] width 177 height 92
click at [393, 158] on div at bounding box center [439, 162] width 177 height 92
drag, startPoint x: 480, startPoint y: 147, endPoint x: 412, endPoint y: 152, distance: 67.8
click at [412, 152] on div at bounding box center [439, 162] width 177 height 92
drag, startPoint x: 482, startPoint y: 189, endPoint x: 390, endPoint y: 151, distance: 99.1
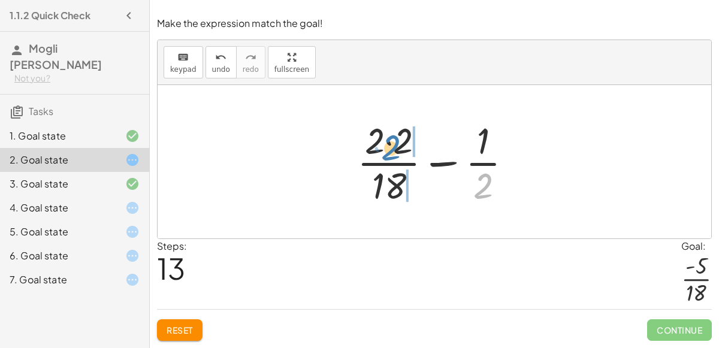
click at [390, 151] on div at bounding box center [439, 162] width 177 height 92
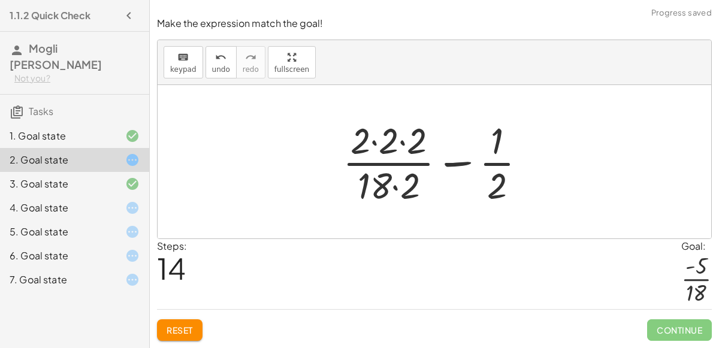
click at [424, 152] on div at bounding box center [439, 162] width 205 height 92
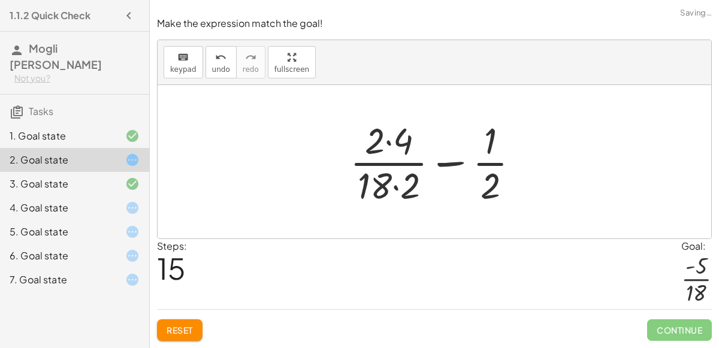
click at [409, 179] on div at bounding box center [439, 162] width 191 height 92
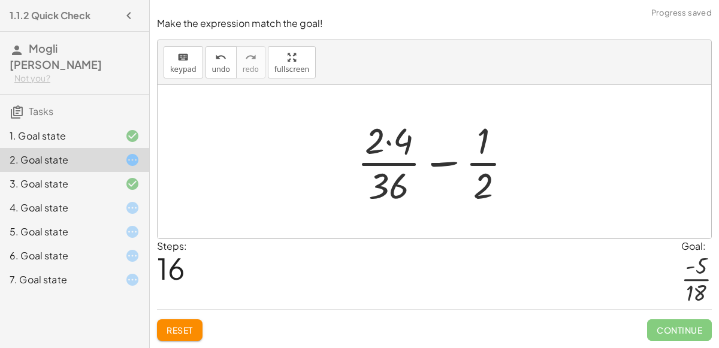
click at [400, 159] on div at bounding box center [439, 162] width 177 height 92
click at [397, 146] on div at bounding box center [439, 162] width 177 height 92
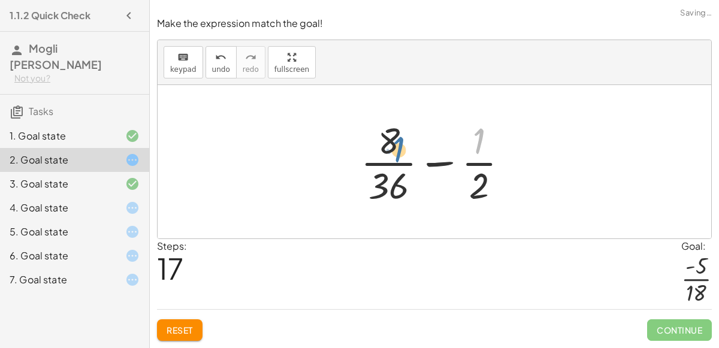
drag, startPoint x: 478, startPoint y: 147, endPoint x: 398, endPoint y: 155, distance: 80.0
click at [398, 155] on div at bounding box center [439, 162] width 169 height 92
click at [76, 244] on div "4. Goal state" at bounding box center [74, 256] width 149 height 24
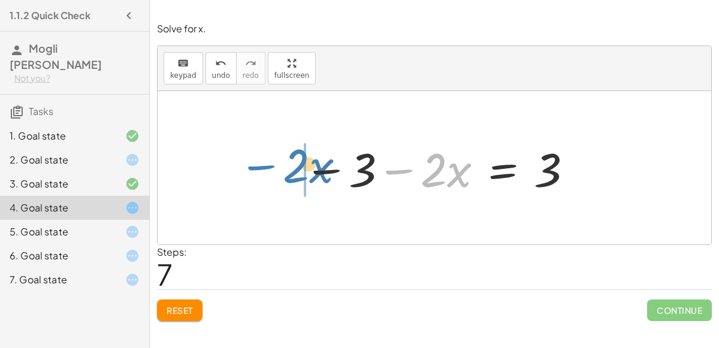
drag, startPoint x: 389, startPoint y: 162, endPoint x: 253, endPoint y: 156, distance: 136.7
click at [253, 156] on div "− · 2 · x − 3 = 3 − · x · 2 − 3 = 3 − 3 − · x · 2 = 3 3 = − 3 − · x · 2 3 = − ·…" at bounding box center [435, 167] width 554 height 153
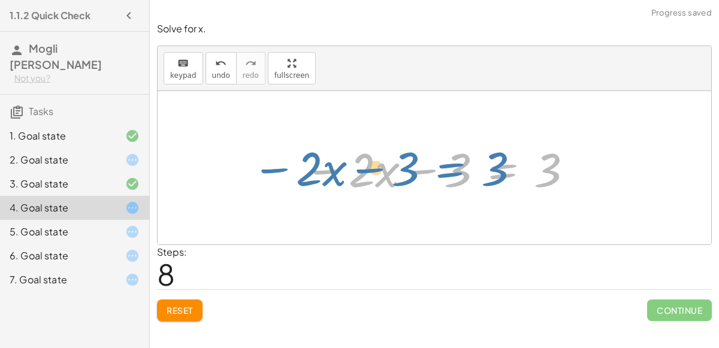
drag, startPoint x: 506, startPoint y: 160, endPoint x: 454, endPoint y: 159, distance: 52.7
click at [454, 159] on div at bounding box center [439, 168] width 282 height 62
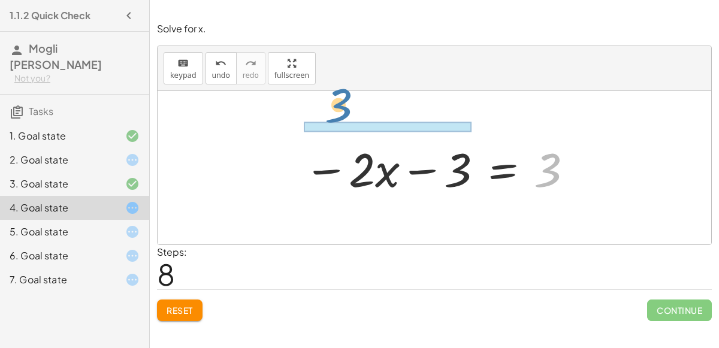
drag, startPoint x: 540, startPoint y: 166, endPoint x: 328, endPoint y: 106, distance: 221.0
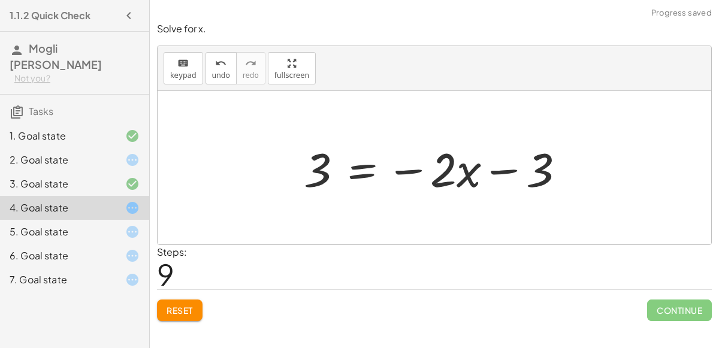
click at [458, 168] on div at bounding box center [439, 168] width 282 height 62
click at [123, 268] on div "5. Goal state" at bounding box center [74, 280] width 149 height 24
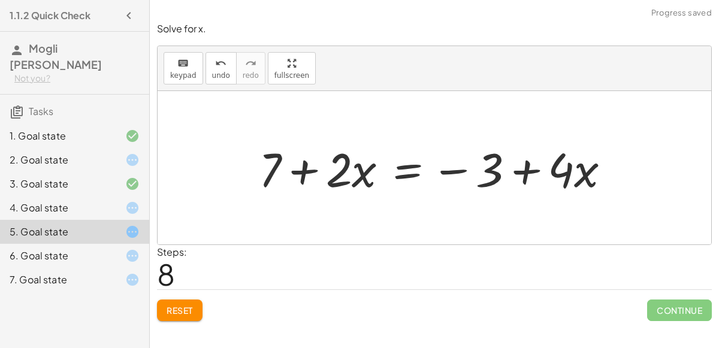
click at [129, 13] on icon "button" at bounding box center [129, 15] width 14 height 14
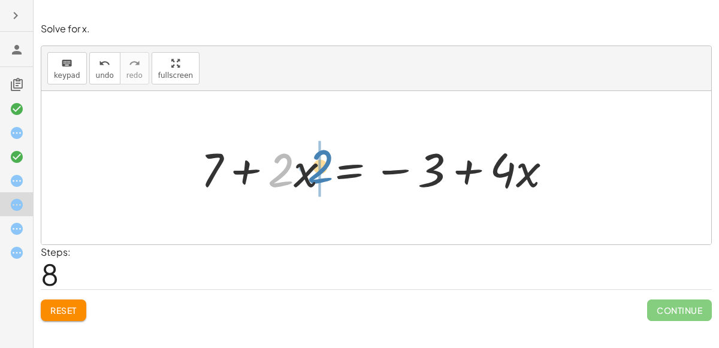
drag, startPoint x: 283, startPoint y: 177, endPoint x: 324, endPoint y: 173, distance: 40.9
click at [324, 173] on div at bounding box center [381, 168] width 373 height 62
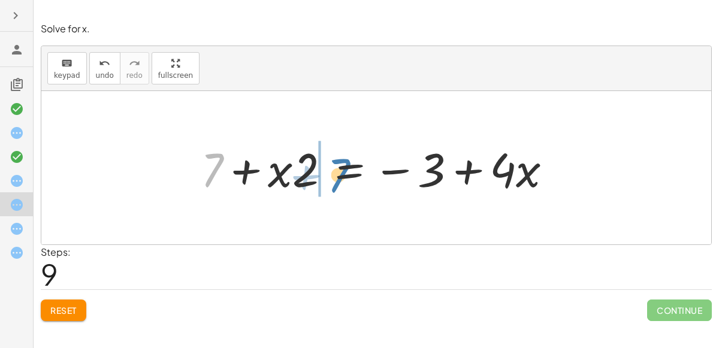
drag, startPoint x: 217, startPoint y: 162, endPoint x: 343, endPoint y: 167, distance: 125.9
click at [343, 167] on div at bounding box center [381, 168] width 373 height 62
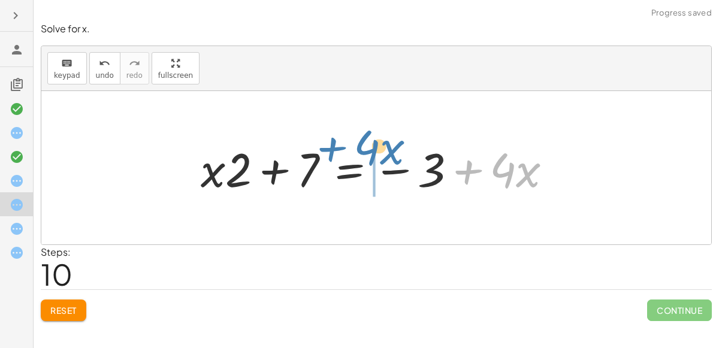
drag, startPoint x: 468, startPoint y: 172, endPoint x: 333, endPoint y: 149, distance: 137.3
click at [333, 149] on div at bounding box center [381, 168] width 373 height 62
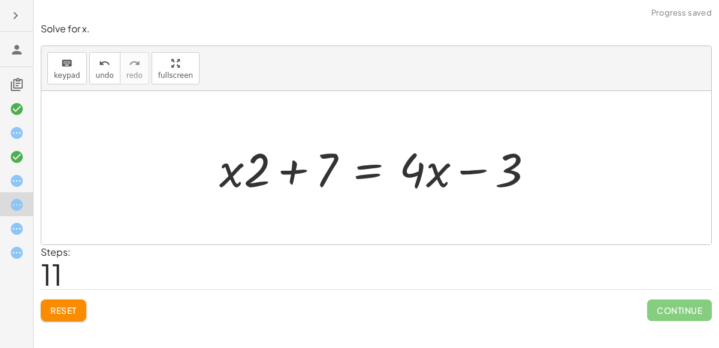
click at [357, 161] on div at bounding box center [381, 168] width 336 height 62
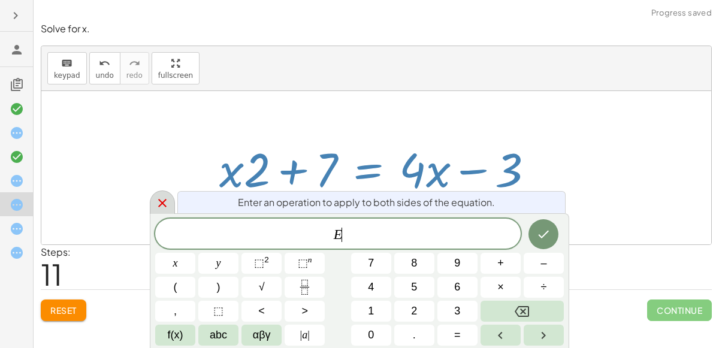
click at [161, 198] on icon at bounding box center [162, 203] width 14 height 14
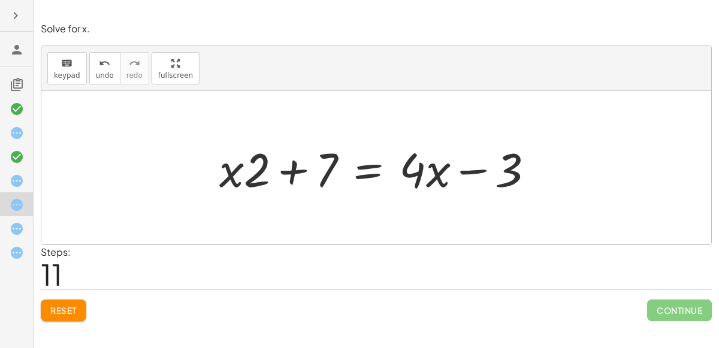
click at [19, 217] on div at bounding box center [16, 228] width 33 height 24
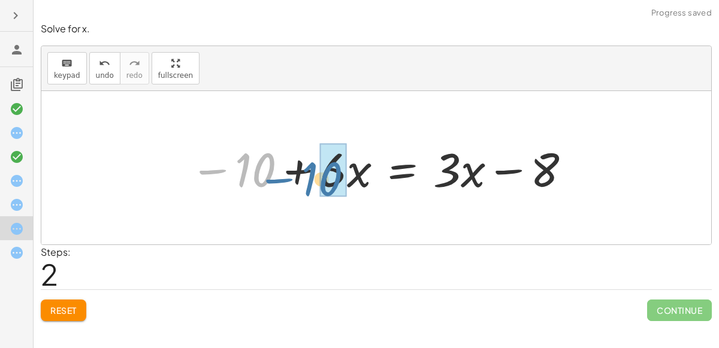
drag, startPoint x: 265, startPoint y: 160, endPoint x: 332, endPoint y: 169, distance: 67.1
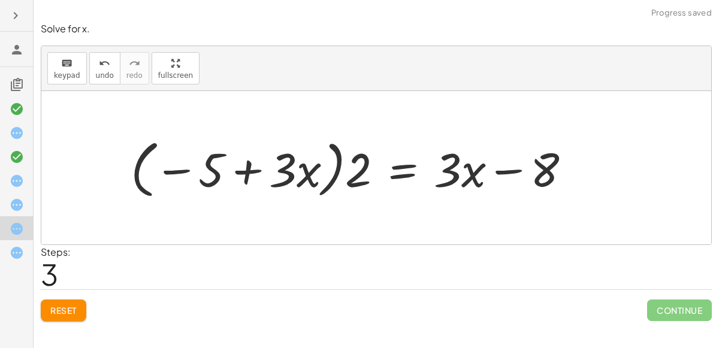
click at [308, 168] on div at bounding box center [356, 168] width 462 height 69
click at [252, 167] on div at bounding box center [356, 168] width 462 height 69
click at [284, 171] on div at bounding box center [356, 168] width 462 height 69
click at [316, 176] on div at bounding box center [356, 168] width 462 height 69
click at [186, 170] on div at bounding box center [356, 168] width 462 height 69
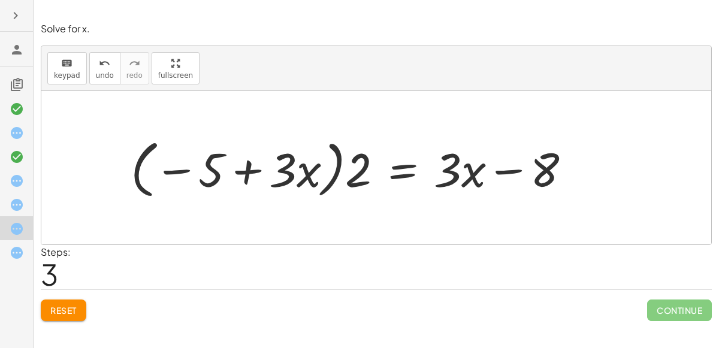
click at [341, 176] on div at bounding box center [356, 168] width 462 height 69
click at [334, 177] on div at bounding box center [356, 168] width 462 height 69
drag, startPoint x: 359, startPoint y: 178, endPoint x: 317, endPoint y: 177, distance: 41.9
click at [317, 177] on div at bounding box center [356, 168] width 462 height 69
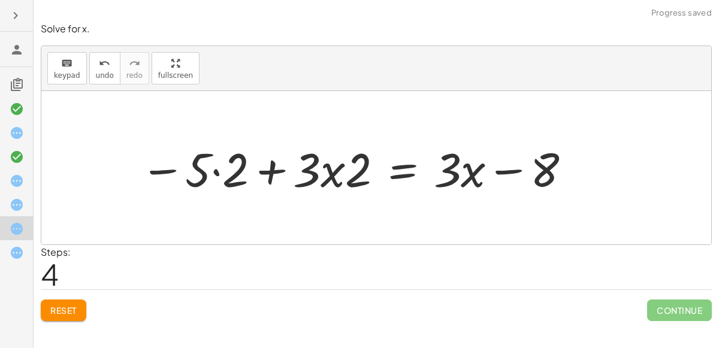
click at [318, 175] on div at bounding box center [356, 168] width 444 height 62
click at [335, 177] on div at bounding box center [356, 168] width 444 height 62
click at [241, 172] on div at bounding box center [356, 168] width 444 height 62
click at [329, 177] on div at bounding box center [367, 168] width 421 height 62
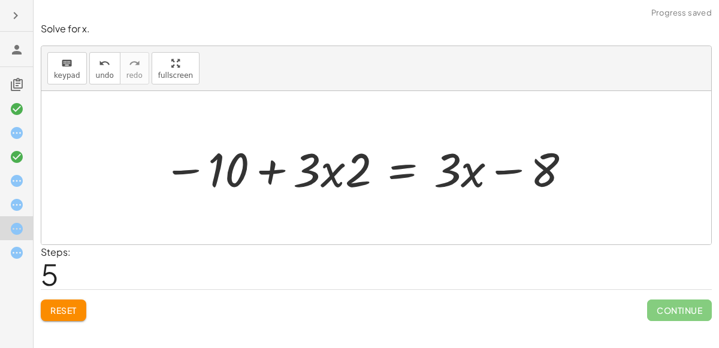
click at [348, 177] on div at bounding box center [367, 168] width 421 height 62
drag, startPoint x: 327, startPoint y: 179, endPoint x: 373, endPoint y: 175, distance: 46.9
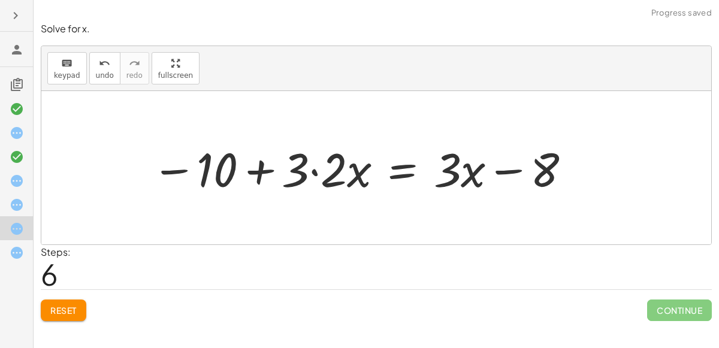
click at [320, 176] on div at bounding box center [362, 168] width 433 height 62
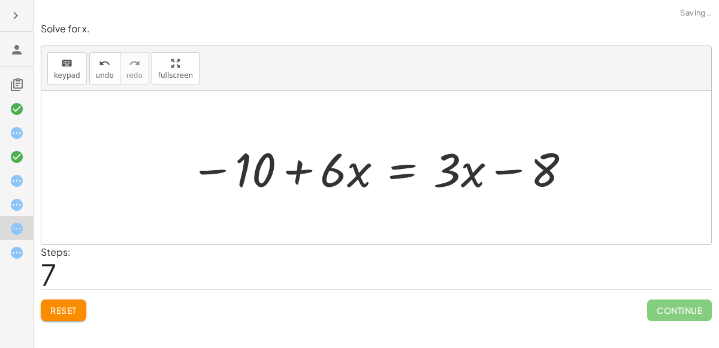
click at [347, 176] on div at bounding box center [381, 168] width 394 height 62
click at [372, 173] on div at bounding box center [381, 168] width 394 height 62
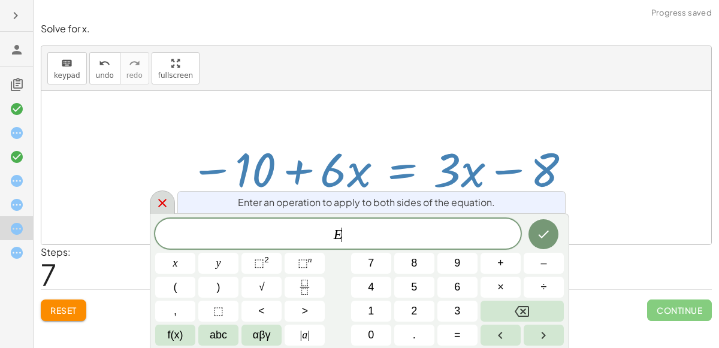
click at [171, 196] on div at bounding box center [162, 202] width 25 height 23
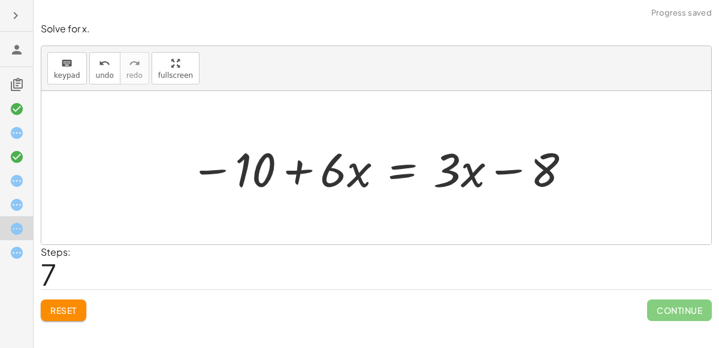
click at [464, 182] on div at bounding box center [381, 168] width 394 height 62
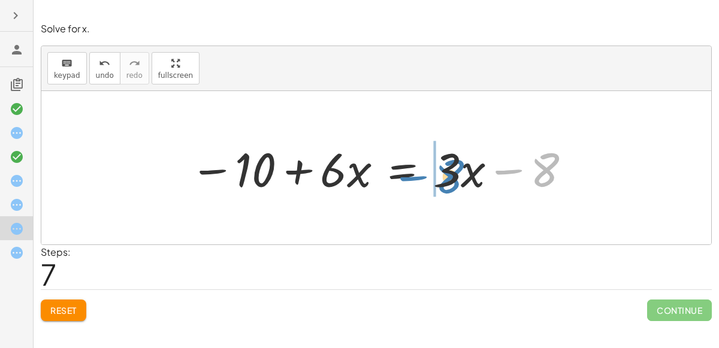
drag, startPoint x: 534, startPoint y: 178, endPoint x: 439, endPoint y: 184, distance: 95.4
click at [439, 184] on div at bounding box center [381, 168] width 394 height 62
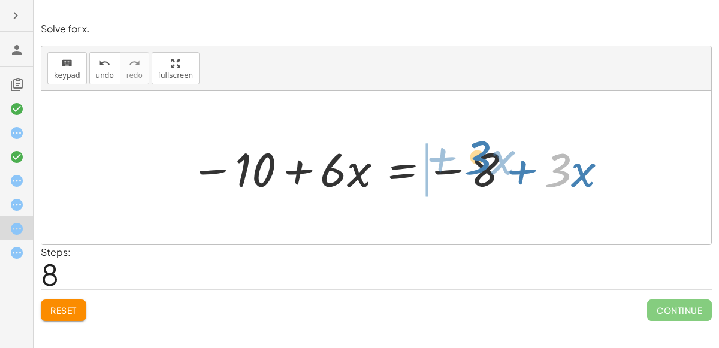
drag, startPoint x: 558, startPoint y: 188, endPoint x: 477, endPoint y: 176, distance: 81.3
click at [477, 176] on div at bounding box center [399, 168] width 431 height 62
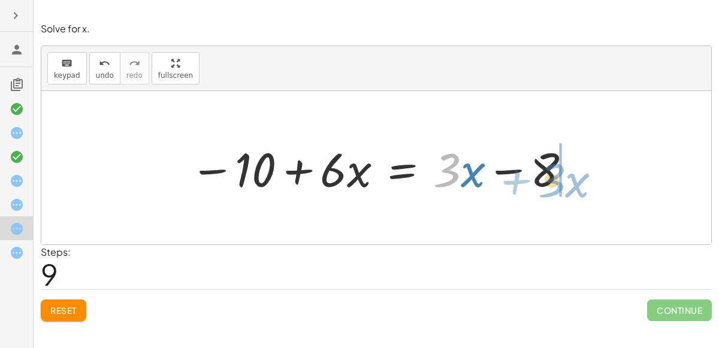
drag, startPoint x: 449, startPoint y: 167, endPoint x: 554, endPoint y: 177, distance: 104.7
click at [554, 177] on div at bounding box center [381, 168] width 394 height 62
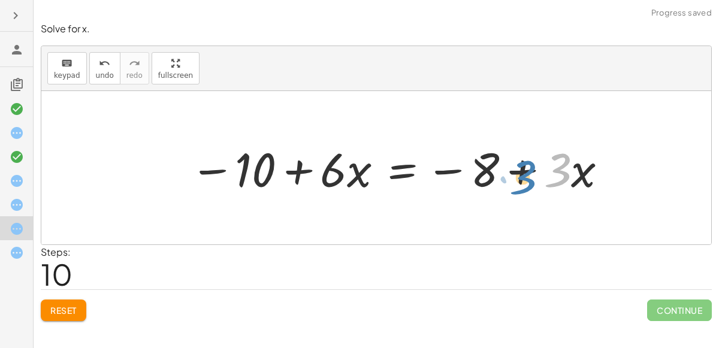
drag, startPoint x: 561, startPoint y: 171, endPoint x: 527, endPoint y: 178, distance: 35.5
click at [527, 178] on div at bounding box center [399, 168] width 431 height 62
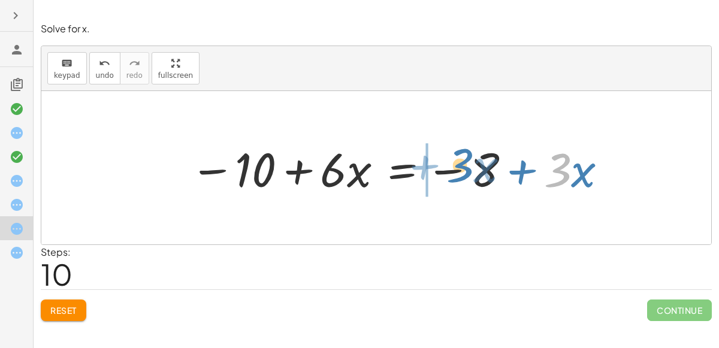
drag, startPoint x: 556, startPoint y: 172, endPoint x: 458, endPoint y: 167, distance: 97.8
click at [458, 167] on div at bounding box center [399, 168] width 431 height 62
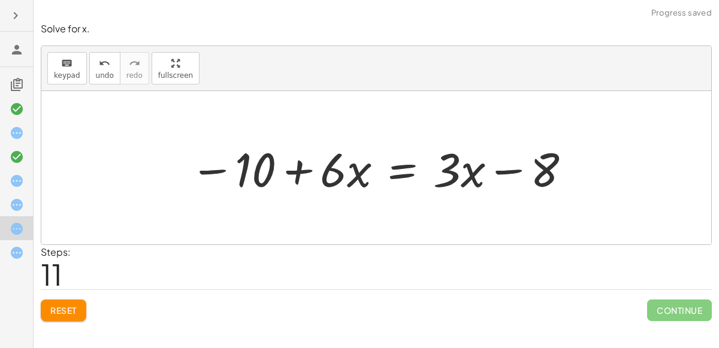
click at [471, 170] on div at bounding box center [381, 168] width 394 height 62
click at [512, 170] on div at bounding box center [381, 168] width 394 height 62
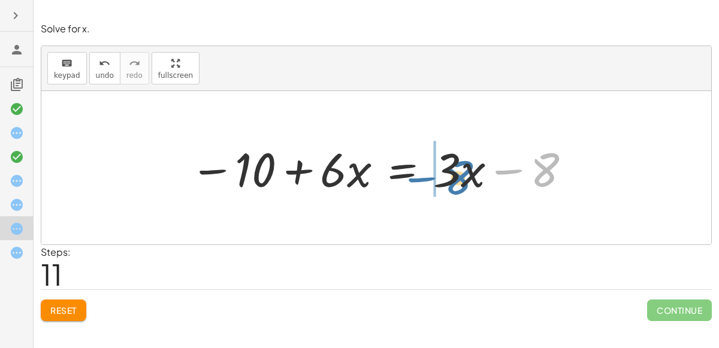
drag, startPoint x: 545, startPoint y: 176, endPoint x: 459, endPoint y: 183, distance: 86.0
click at [459, 183] on div at bounding box center [381, 168] width 394 height 62
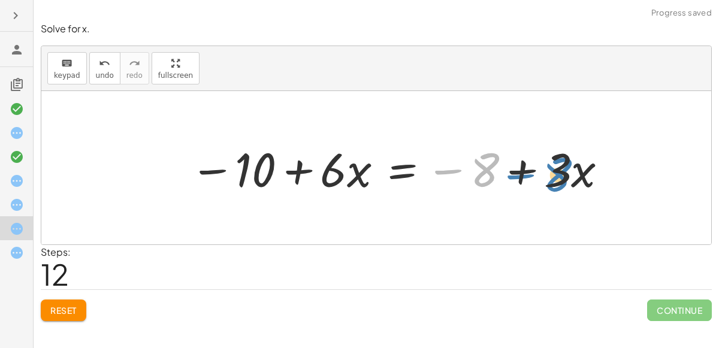
drag, startPoint x: 482, startPoint y: 170, endPoint x: 555, endPoint y: 175, distance: 73.2
click at [555, 175] on div at bounding box center [399, 168] width 431 height 62
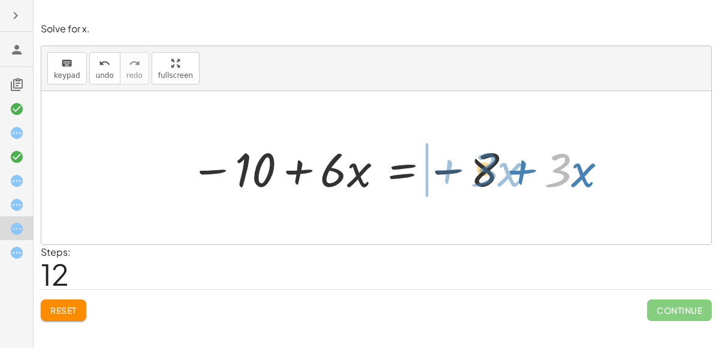
drag, startPoint x: 555, startPoint y: 173, endPoint x: 480, endPoint y: 173, distance: 74.3
click at [480, 173] on div at bounding box center [399, 168] width 431 height 62
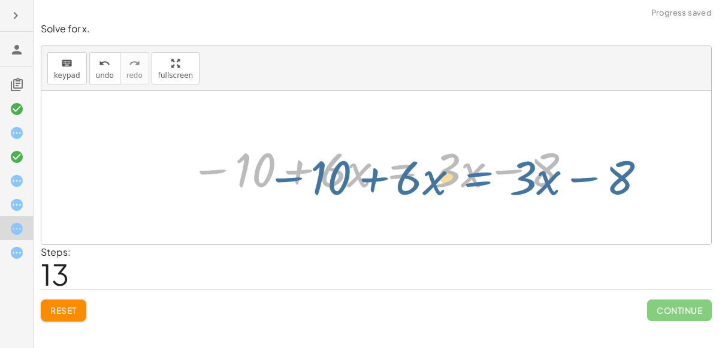
drag, startPoint x: 433, startPoint y: 163, endPoint x: 489, endPoint y: 171, distance: 56.8
click at [489, 171] on div at bounding box center [381, 168] width 394 height 62
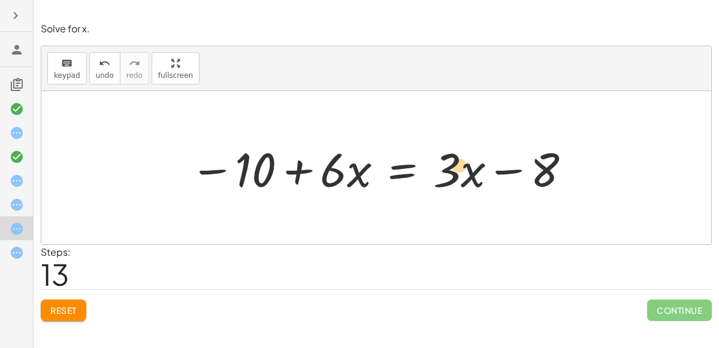
drag, startPoint x: 331, startPoint y: 170, endPoint x: 459, endPoint y: 166, distance: 127.7
click at [459, 166] on div at bounding box center [381, 168] width 394 height 62
drag, startPoint x: 459, startPoint y: 166, endPoint x: 509, endPoint y: 168, distance: 50.4
click at [509, 168] on div at bounding box center [381, 168] width 394 height 62
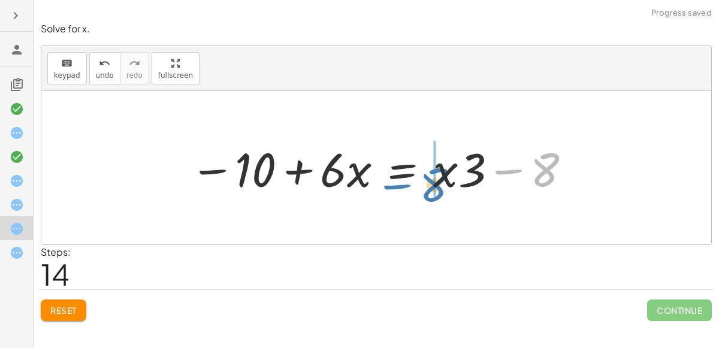
drag, startPoint x: 543, startPoint y: 164, endPoint x: 432, endPoint y: 179, distance: 111.8
click at [432, 179] on div at bounding box center [381, 168] width 394 height 62
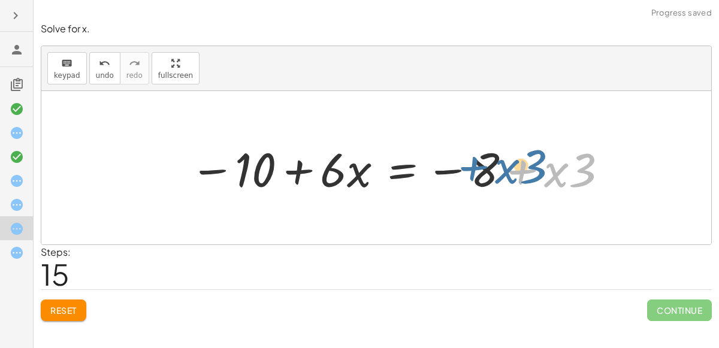
drag, startPoint x: 542, startPoint y: 177, endPoint x: 494, endPoint y: 174, distance: 48.1
click at [494, 174] on div at bounding box center [399, 168] width 431 height 62
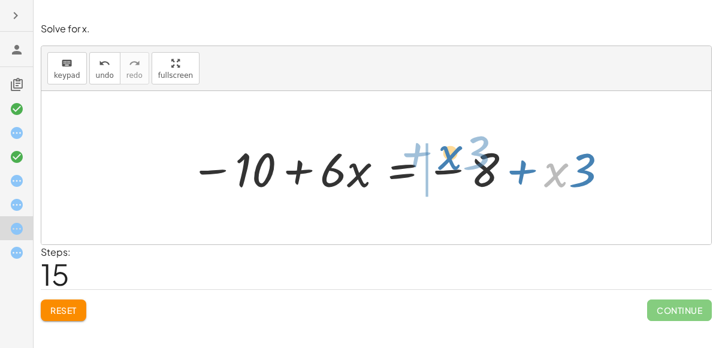
drag, startPoint x: 557, startPoint y: 176, endPoint x: 452, endPoint y: 158, distance: 107.0
click at [452, 158] on div at bounding box center [399, 168] width 431 height 62
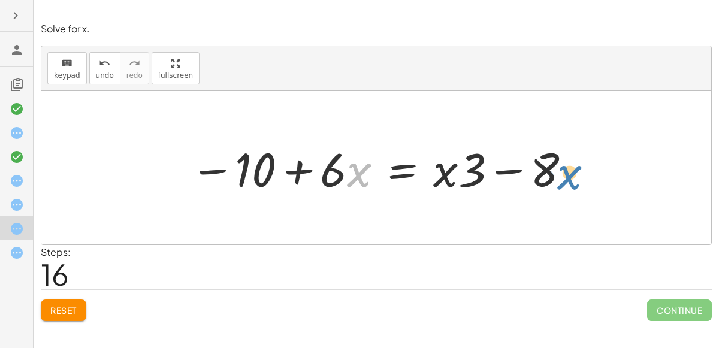
drag, startPoint x: 347, startPoint y: 172, endPoint x: 557, endPoint y: 174, distance: 209.7
click at [557, 174] on div at bounding box center [381, 168] width 394 height 62
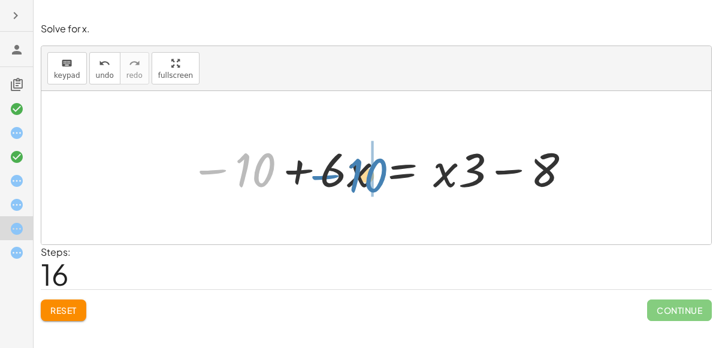
drag, startPoint x: 262, startPoint y: 157, endPoint x: 374, endPoint y: 163, distance: 112.2
click at [374, 163] on div at bounding box center [381, 168] width 394 height 62
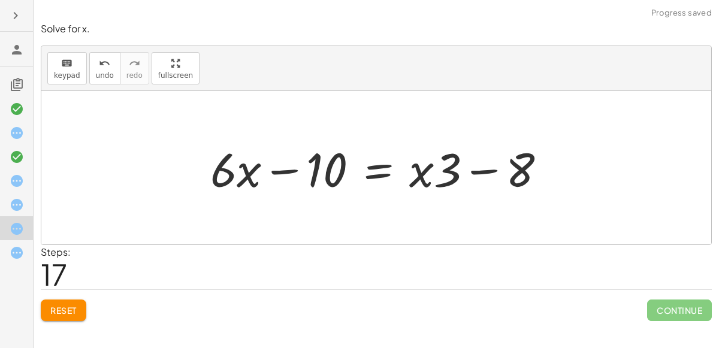
click at [275, 168] on div at bounding box center [382, 168] width 357 height 62
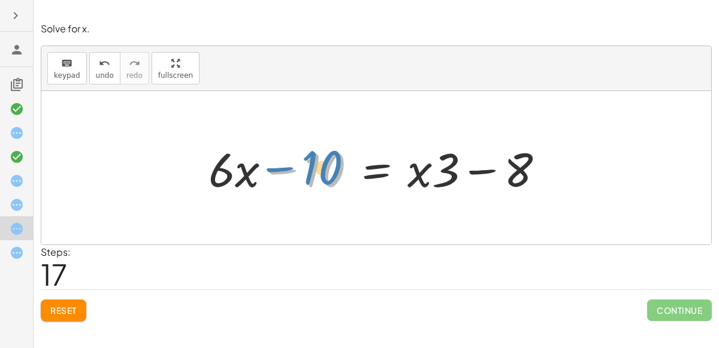
drag, startPoint x: 276, startPoint y: 170, endPoint x: 264, endPoint y: 152, distance: 20.8
click at [264, 152] on div at bounding box center [380, 168] width 357 height 62
click at [277, 170] on div at bounding box center [380, 168] width 357 height 62
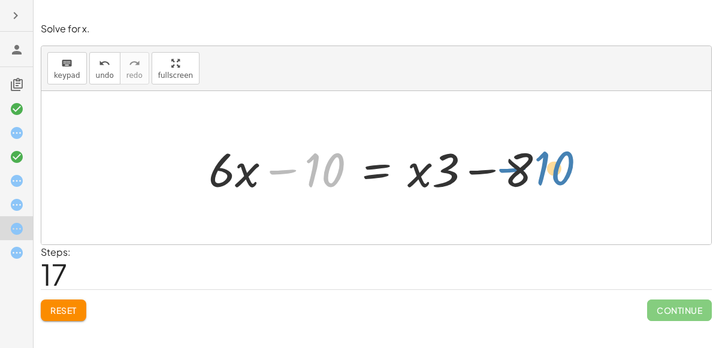
drag, startPoint x: 277, startPoint y: 172, endPoint x: 507, endPoint y: 171, distance: 230.1
click at [507, 171] on div at bounding box center [380, 168] width 357 height 62
click at [12, 250] on icon at bounding box center [17, 253] width 14 height 14
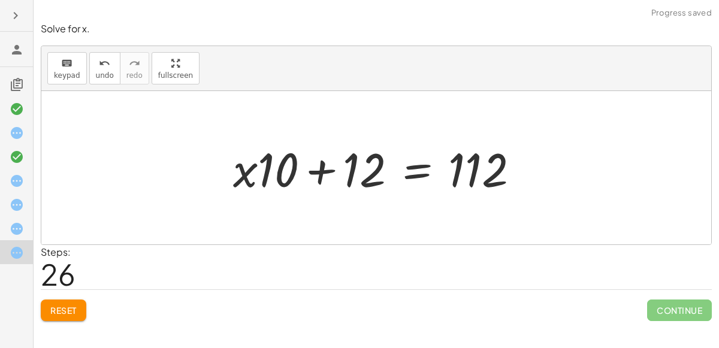
click at [319, 165] on div at bounding box center [380, 168] width 307 height 62
click at [457, 167] on div at bounding box center [380, 168] width 307 height 62
click at [416, 171] on div at bounding box center [380, 168] width 307 height 62
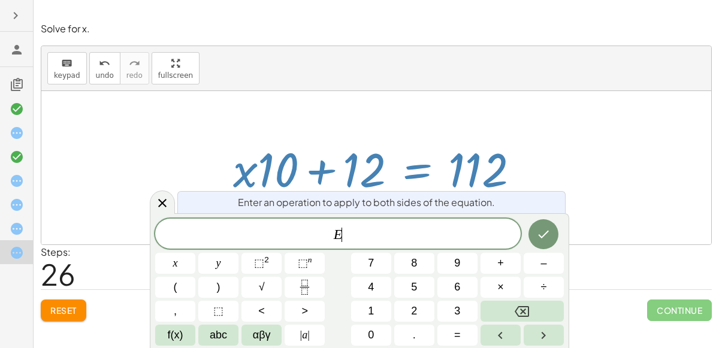
click at [278, 165] on div at bounding box center [380, 168] width 307 height 62
click at [157, 195] on div at bounding box center [162, 202] width 25 height 23
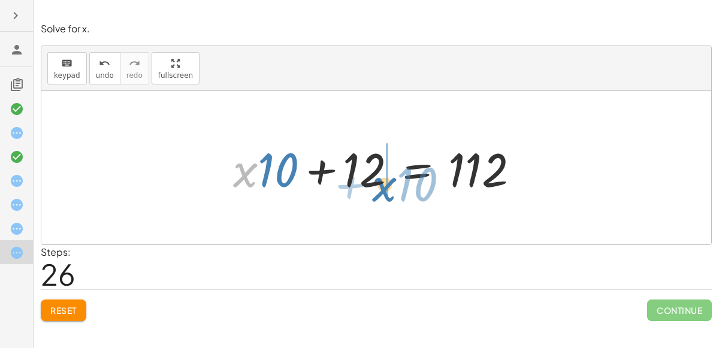
drag, startPoint x: 243, startPoint y: 176, endPoint x: 382, endPoint y: 191, distance: 139.7
click at [382, 191] on div at bounding box center [380, 168] width 307 height 62
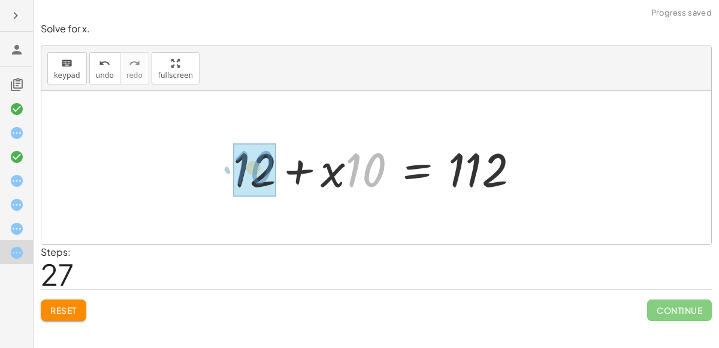
drag, startPoint x: 349, startPoint y: 179, endPoint x: 237, endPoint y: 175, distance: 112.1
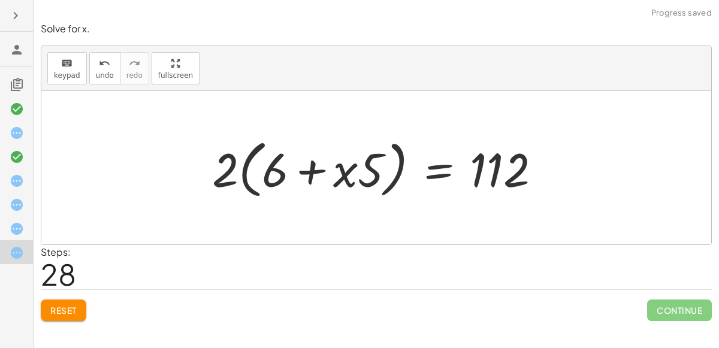
click at [222, 176] on div at bounding box center [381, 168] width 350 height 69
click at [356, 171] on div at bounding box center [381, 168] width 350 height 69
click at [300, 171] on div at bounding box center [381, 168] width 350 height 69
click at [358, 183] on div at bounding box center [381, 168] width 350 height 69
click at [359, 181] on div at bounding box center [381, 168] width 350 height 69
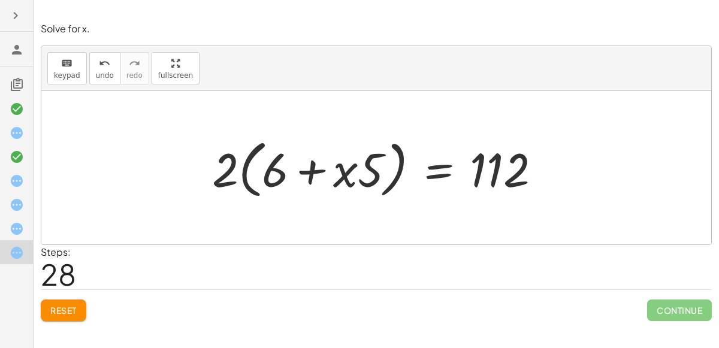
click at [387, 182] on div at bounding box center [381, 168] width 350 height 69
click at [389, 188] on div at bounding box center [381, 168] width 350 height 69
click at [106, 68] on div "undo" at bounding box center [105, 63] width 18 height 14
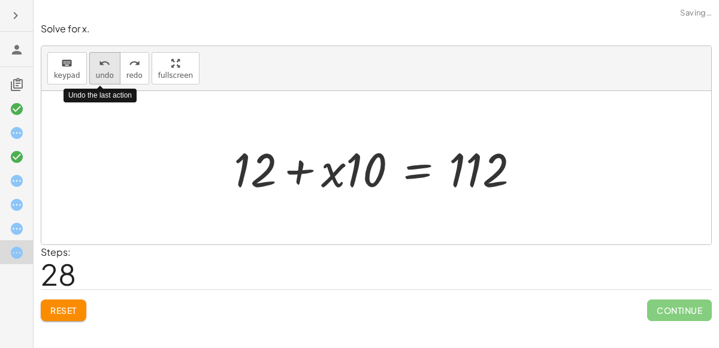
click at [106, 68] on div "undo" at bounding box center [105, 63] width 18 height 14
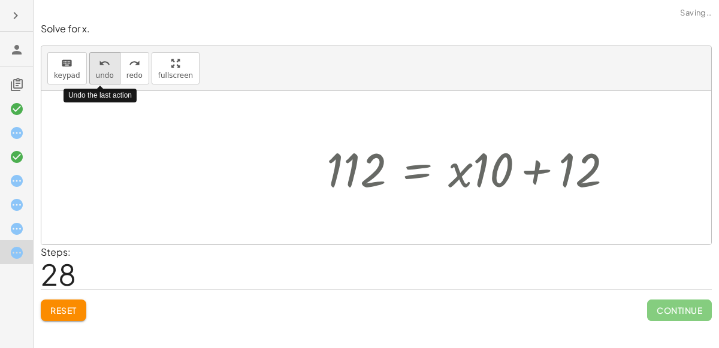
click at [106, 68] on div "undo" at bounding box center [105, 63] width 18 height 14
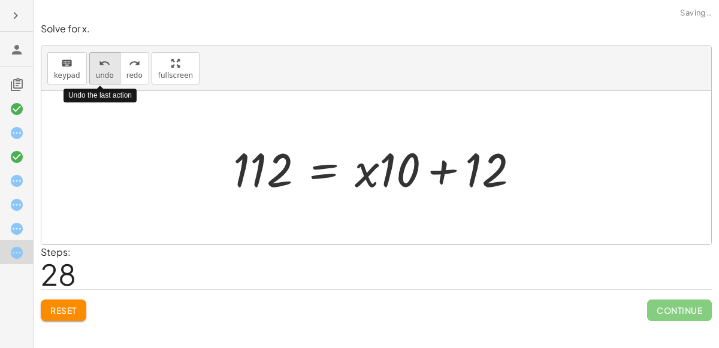
click at [106, 68] on div "undo" at bounding box center [105, 63] width 18 height 14
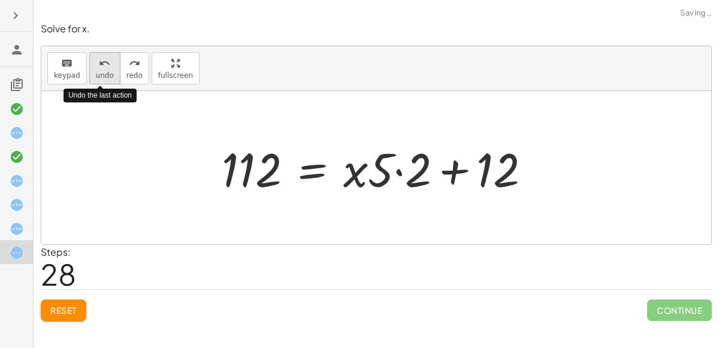
click at [105, 68] on icon "undo" at bounding box center [104, 63] width 11 height 14
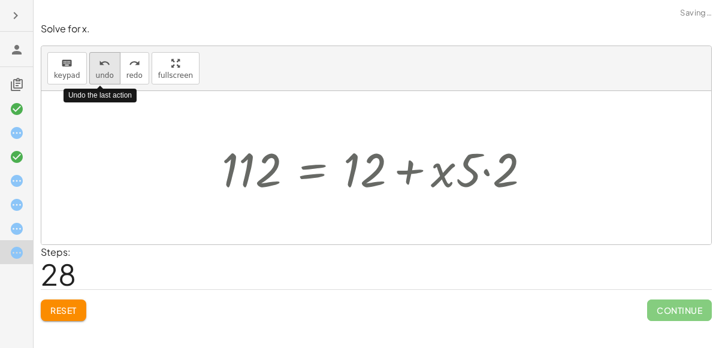
click at [105, 68] on icon "undo" at bounding box center [104, 63] width 11 height 14
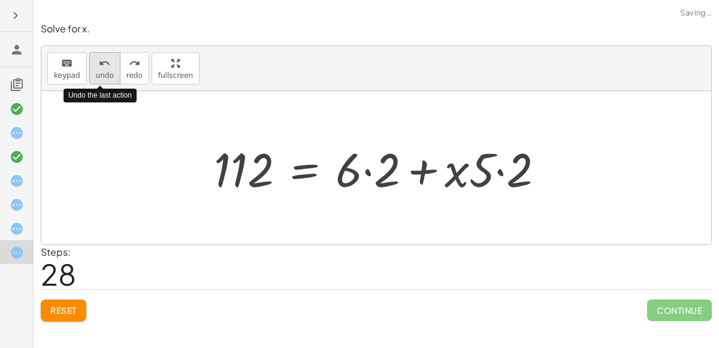
click at [105, 68] on icon "undo" at bounding box center [104, 63] width 11 height 14
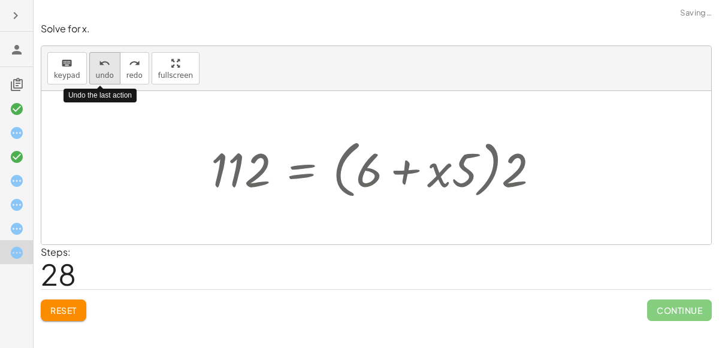
click at [105, 68] on icon "undo" at bounding box center [104, 63] width 11 height 14
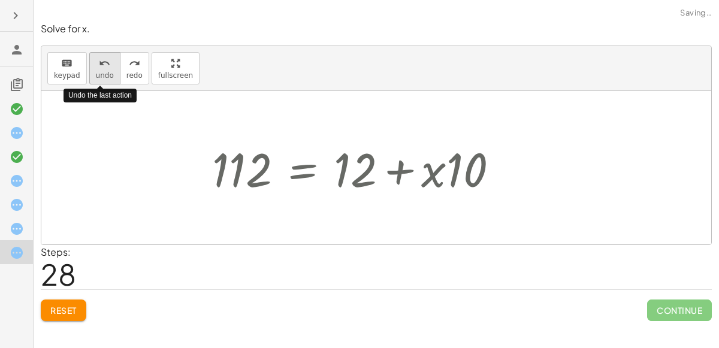
click at [105, 68] on icon "undo" at bounding box center [104, 63] width 11 height 14
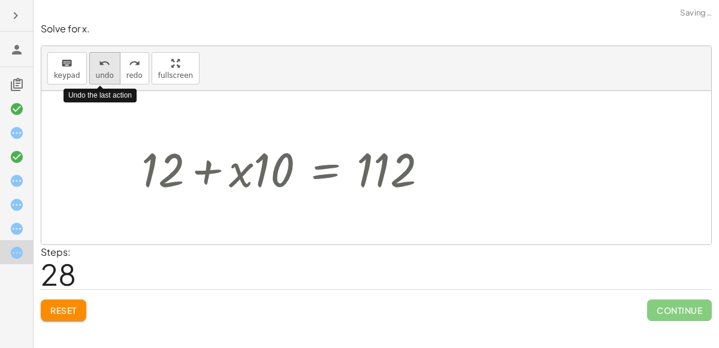
click at [105, 68] on icon "undo" at bounding box center [104, 63] width 11 height 14
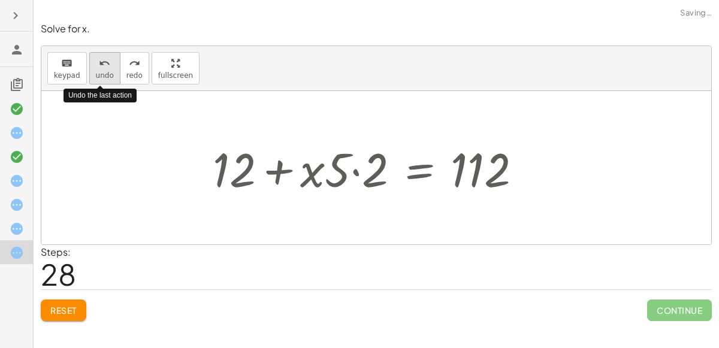
click at [105, 68] on icon "undo" at bounding box center [104, 63] width 11 height 14
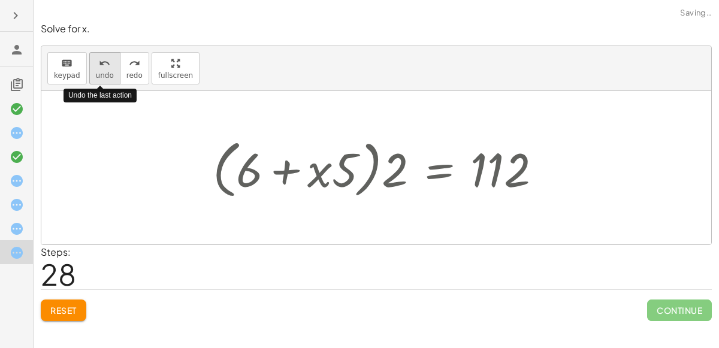
click at [105, 68] on icon "undo" at bounding box center [104, 63] width 11 height 14
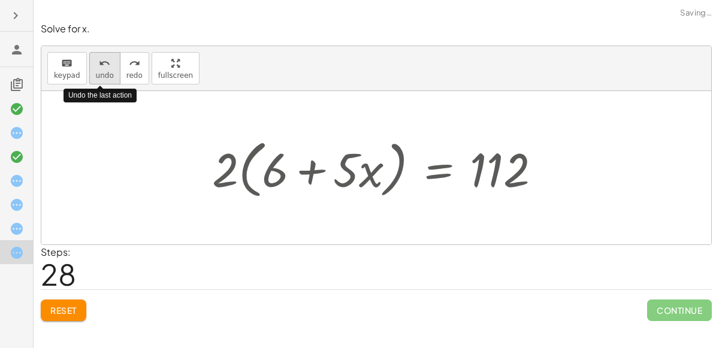
click at [105, 68] on icon "undo" at bounding box center [104, 63] width 11 height 14
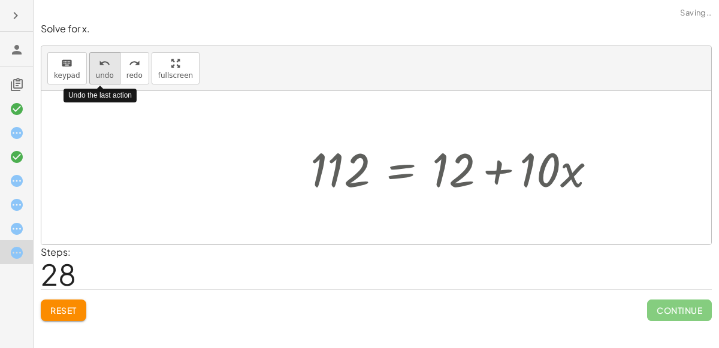
click at [105, 68] on icon "undo" at bounding box center [104, 63] width 11 height 14
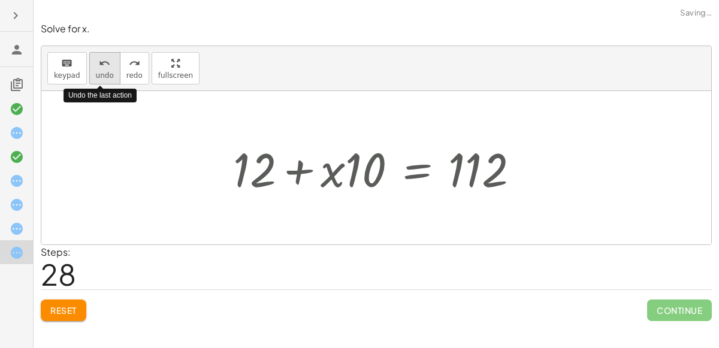
click at [105, 68] on icon "undo" at bounding box center [104, 63] width 11 height 14
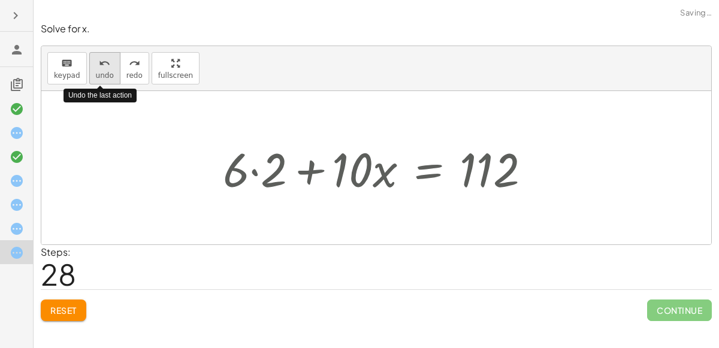
click at [105, 68] on icon "undo" at bounding box center [104, 63] width 11 height 14
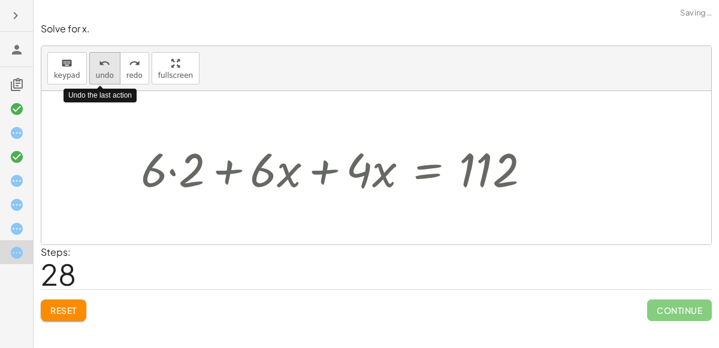
click at [105, 68] on icon "undo" at bounding box center [104, 63] width 11 height 14
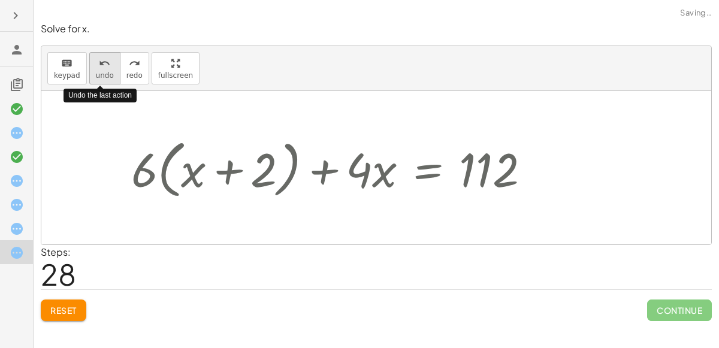
click at [105, 68] on icon "undo" at bounding box center [104, 63] width 11 height 14
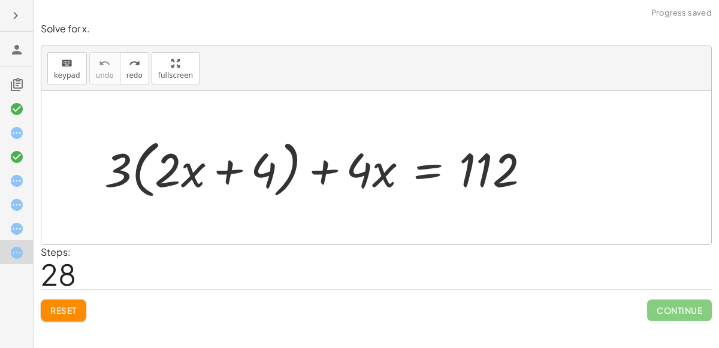
click at [364, 179] on div at bounding box center [322, 168] width 448 height 69
click at [262, 171] on div at bounding box center [322, 168] width 448 height 69
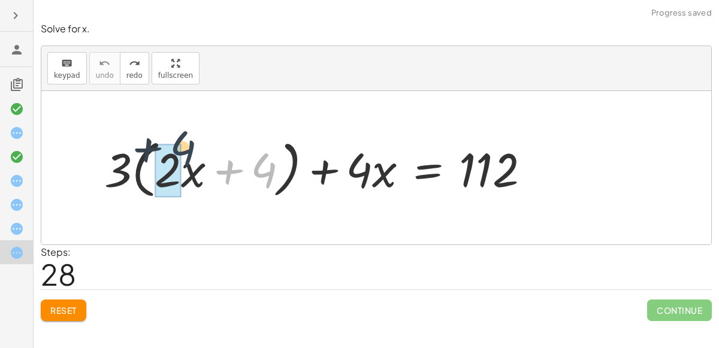
drag, startPoint x: 262, startPoint y: 171, endPoint x: 181, endPoint y: 150, distance: 83.4
click at [181, 150] on div at bounding box center [322, 168] width 448 height 69
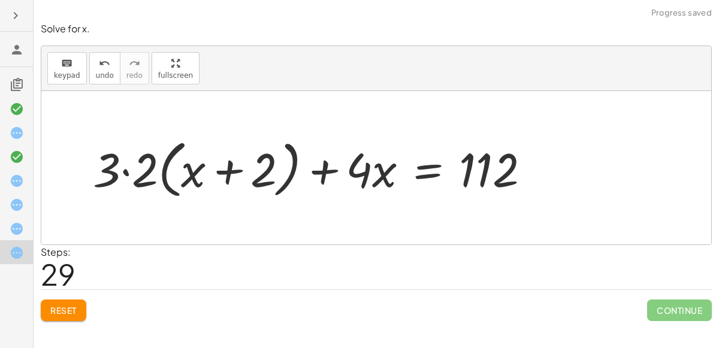
click at [199, 176] on div at bounding box center [316, 168] width 458 height 69
click at [166, 173] on div at bounding box center [316, 168] width 458 height 69
click at [149, 174] on div at bounding box center [316, 168] width 458 height 69
click at [168, 174] on div at bounding box center [335, 168] width 420 height 69
click at [278, 177] on div at bounding box center [335, 168] width 420 height 69
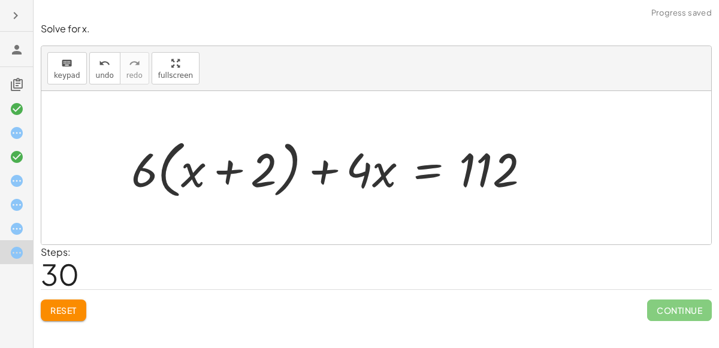
click at [250, 175] on div at bounding box center [335, 168] width 420 height 69
click at [368, 179] on div at bounding box center [335, 168] width 420 height 69
click at [324, 170] on div at bounding box center [335, 168] width 420 height 69
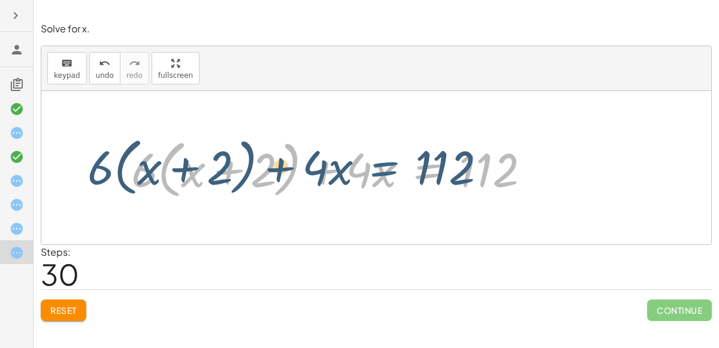
drag, startPoint x: 409, startPoint y: 176, endPoint x: 365, endPoint y: 174, distance: 44.4
click at [365, 174] on div at bounding box center [335, 168] width 420 height 69
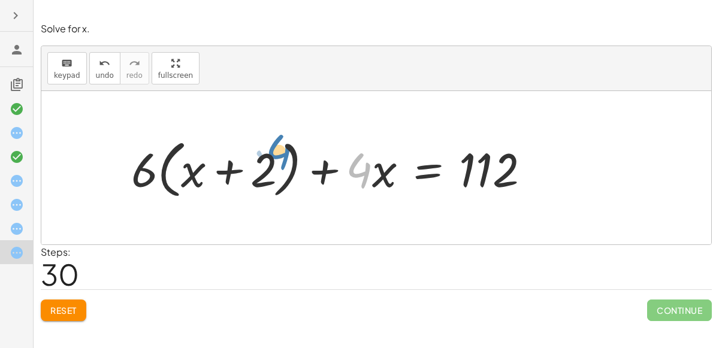
drag, startPoint x: 353, startPoint y: 170, endPoint x: 274, endPoint y: 150, distance: 82.1
click at [274, 150] on div at bounding box center [335, 168] width 420 height 69
drag, startPoint x: 354, startPoint y: 169, endPoint x: 125, endPoint y: 146, distance: 230.6
click at [125, 146] on div at bounding box center [335, 168] width 420 height 69
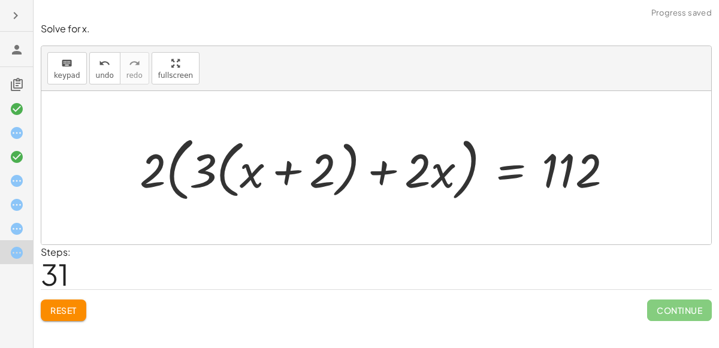
click at [211, 176] on div at bounding box center [381, 168] width 494 height 76
click at [149, 171] on div at bounding box center [381, 168] width 494 height 76
click at [193, 165] on div at bounding box center [381, 168] width 494 height 76
click at [413, 179] on div at bounding box center [381, 168] width 494 height 76
click at [320, 173] on div at bounding box center [381, 168] width 494 height 76
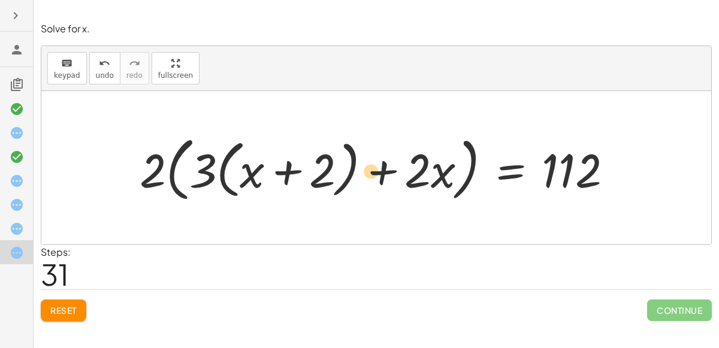
drag, startPoint x: 441, startPoint y: 170, endPoint x: 372, endPoint y: 171, distance: 68.9
click at [372, 171] on div at bounding box center [381, 168] width 494 height 76
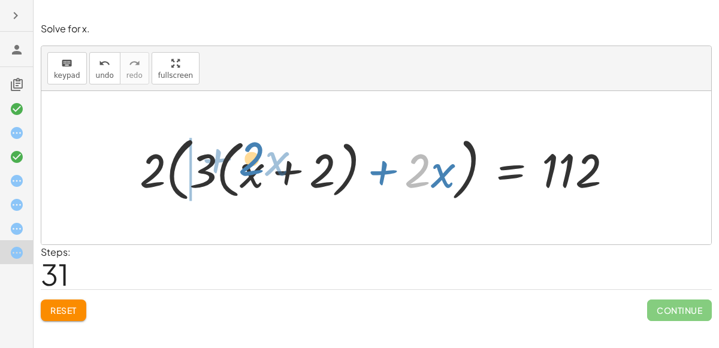
drag, startPoint x: 424, startPoint y: 174, endPoint x: 255, endPoint y: 162, distance: 169.9
click at [255, 162] on div at bounding box center [381, 168] width 494 height 76
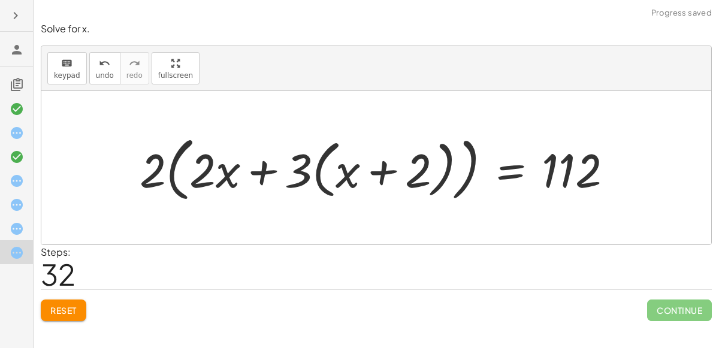
click at [180, 170] on div at bounding box center [381, 168] width 494 height 76
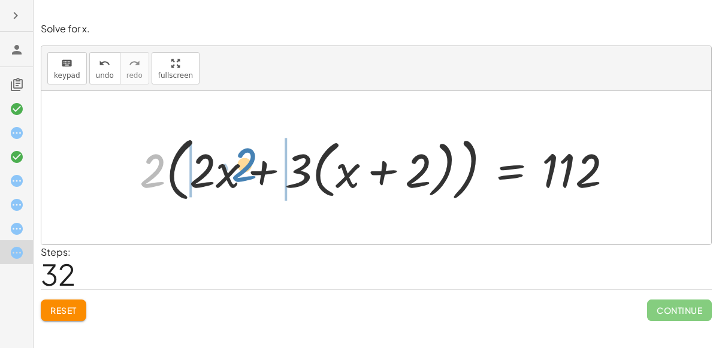
drag, startPoint x: 153, startPoint y: 168, endPoint x: 246, endPoint y: 162, distance: 93.1
click at [246, 162] on div at bounding box center [381, 168] width 494 height 76
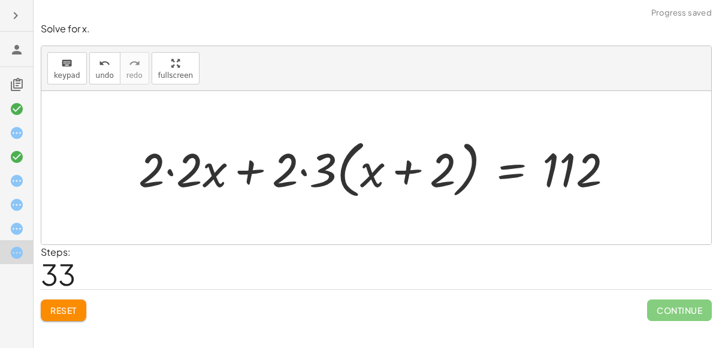
click at [278, 162] on div at bounding box center [380, 168] width 496 height 69
click at [289, 168] on div at bounding box center [380, 168] width 496 height 69
click at [286, 169] on div at bounding box center [380, 168] width 496 height 69
click at [153, 165] on div at bounding box center [380, 168] width 496 height 69
click at [186, 177] on div at bounding box center [380, 168] width 496 height 69
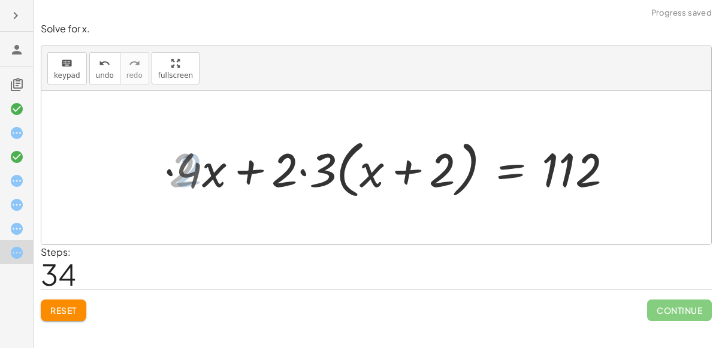
click at [280, 180] on div at bounding box center [399, 168] width 458 height 69
click at [284, 171] on div at bounding box center [399, 168] width 458 height 69
click at [301, 170] on div at bounding box center [399, 168] width 458 height 69
